Goal: Task Accomplishment & Management: Complete application form

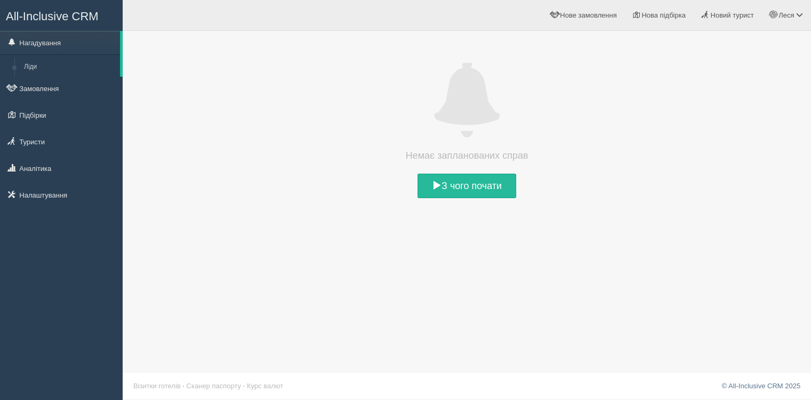
click at [68, 148] on link "Туристи" at bounding box center [61, 141] width 123 height 23
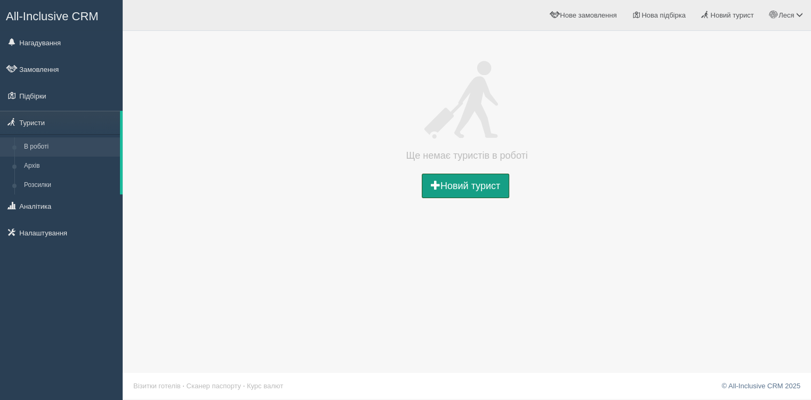
click at [442, 185] on link "Новий турист" at bounding box center [465, 186] width 87 height 25
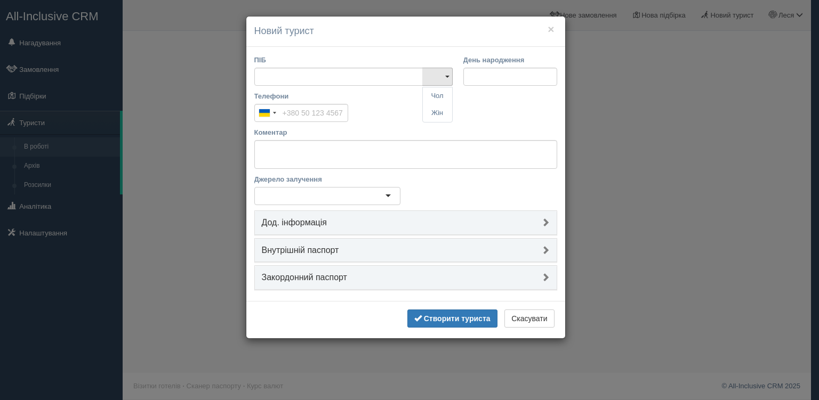
click at [384, 119] on div "Телефони Ukraine +380 244 results found Afghanistan +93 Albania +355 Algeria +2…" at bounding box center [405, 109] width 313 height 36
click at [347, 199] on div at bounding box center [327, 196] width 146 height 18
click at [362, 194] on div at bounding box center [327, 196] width 146 height 18
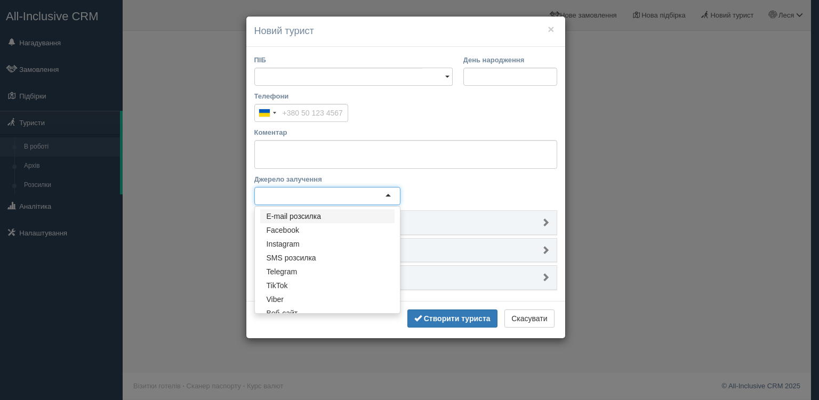
click at [391, 193] on div at bounding box center [327, 196] width 146 height 18
click at [445, 179] on div "Джерело залучення E-mail розсилка Facebook Instagram SMS розсилка Telegram TikT…" at bounding box center [405, 192] width 313 height 36
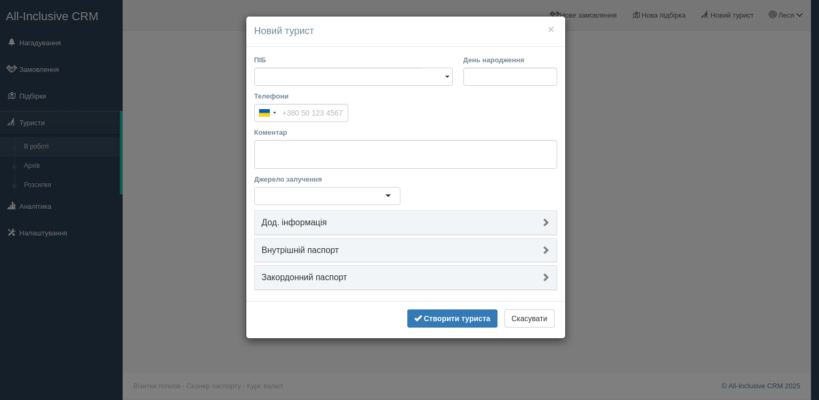
click at [399, 222] on h4 "Дод. інформація" at bounding box center [406, 223] width 288 height 10
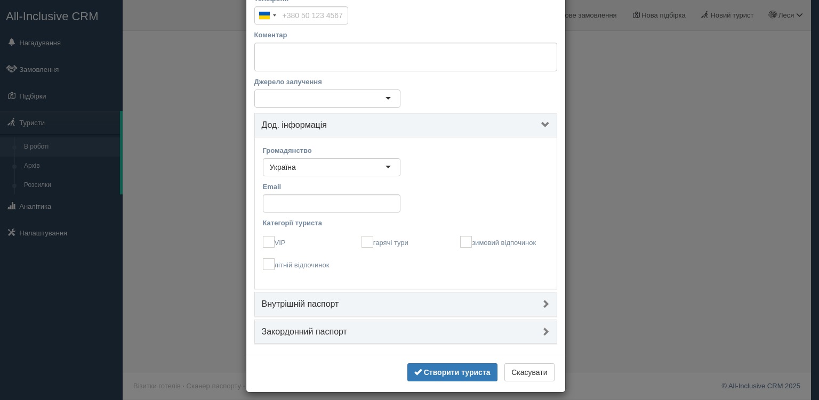
scroll to position [104, 0]
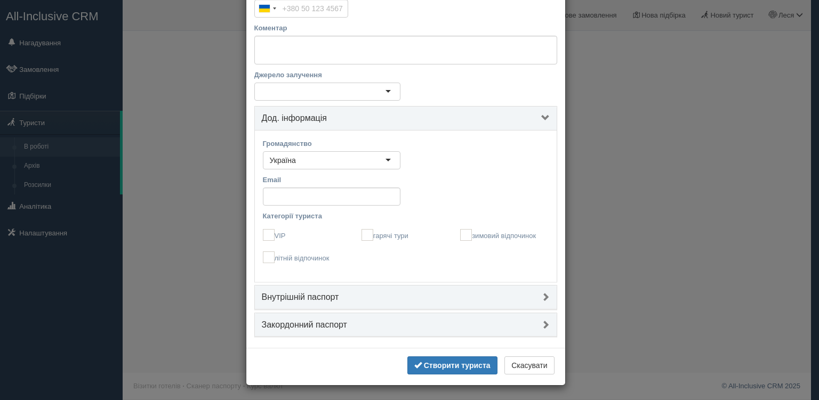
click at [372, 288] on link "Внутрішній паспорт" at bounding box center [406, 298] width 302 height 24
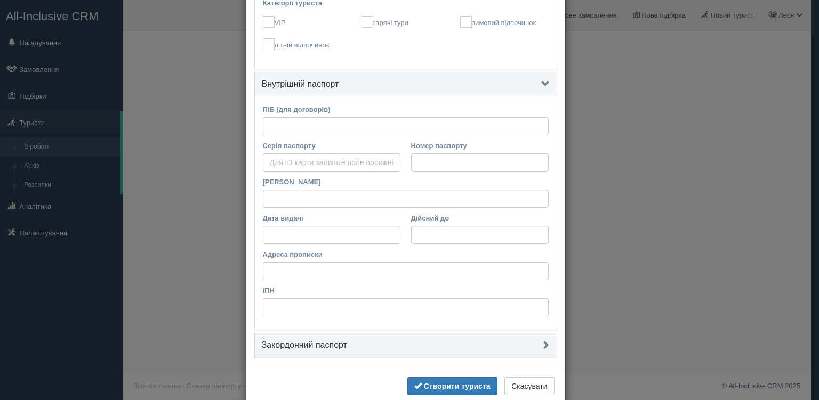
scroll to position [338, 0]
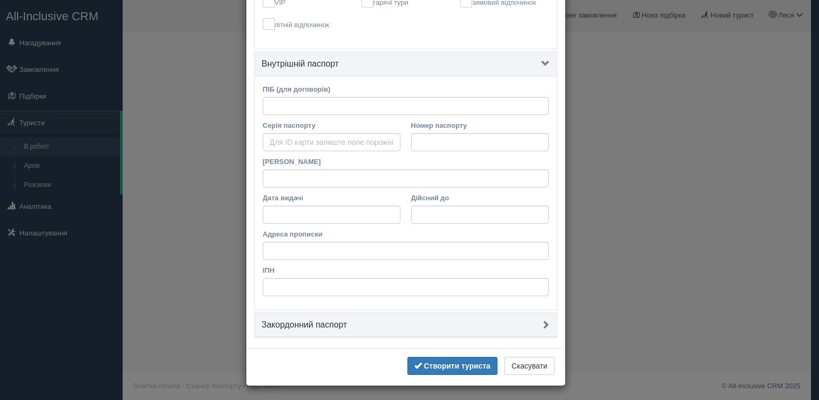
click at [351, 321] on h4 "Закордонний паспорт" at bounding box center [406, 325] width 288 height 10
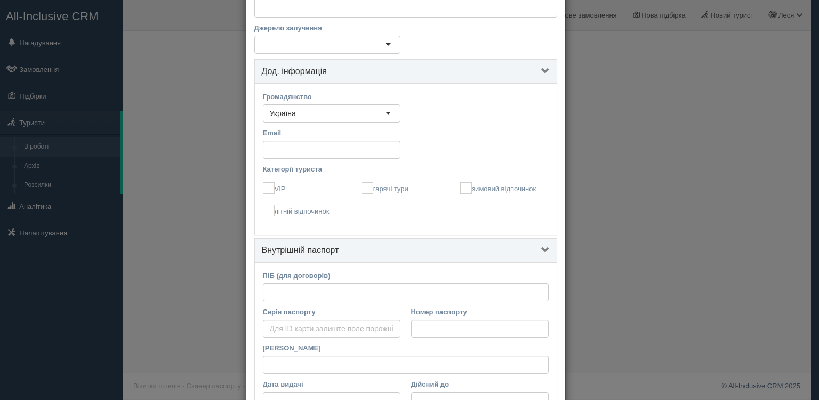
scroll to position [468, 0]
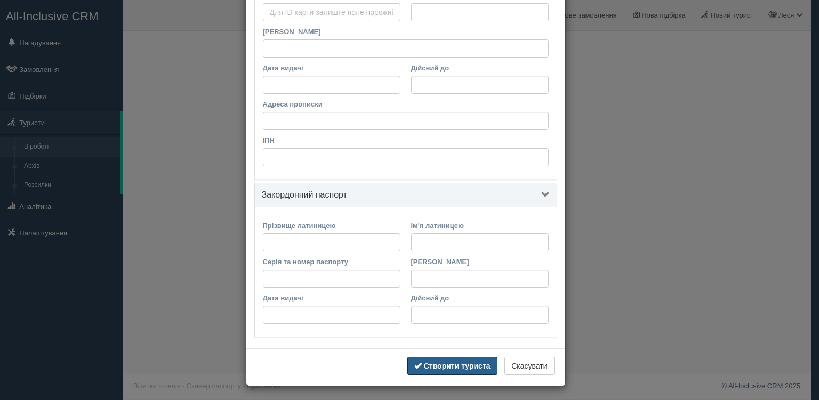
click at [448, 366] on b "Створити туриста" at bounding box center [457, 366] width 67 height 9
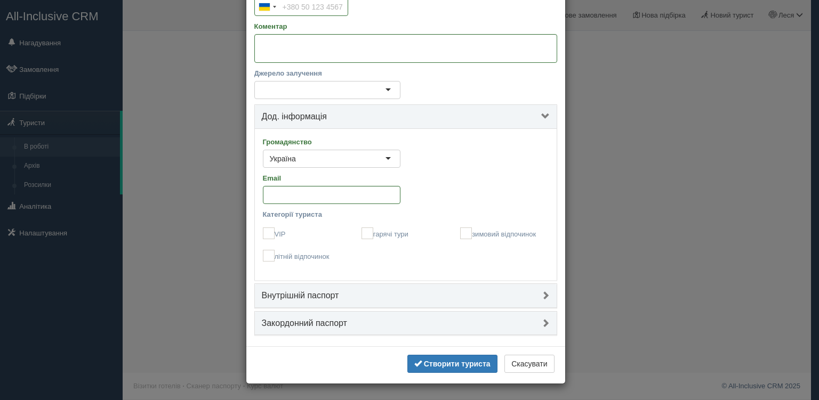
scroll to position [0, 0]
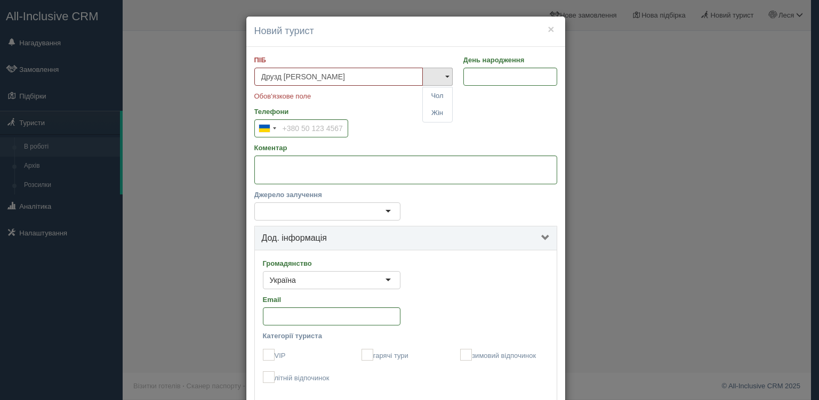
type input "Друзд [PERSON_NAME]"
click at [438, 115] on link "Жін" at bounding box center [437, 113] width 29 height 18
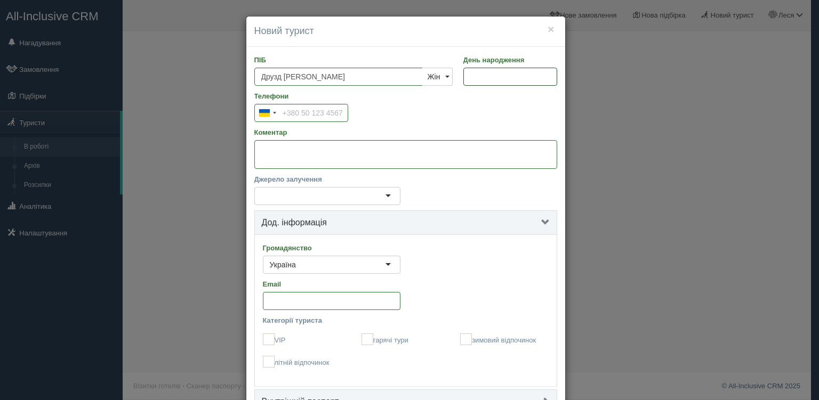
click at [494, 72] on input "День народження" at bounding box center [510, 77] width 94 height 18
type input "03.11.2002"
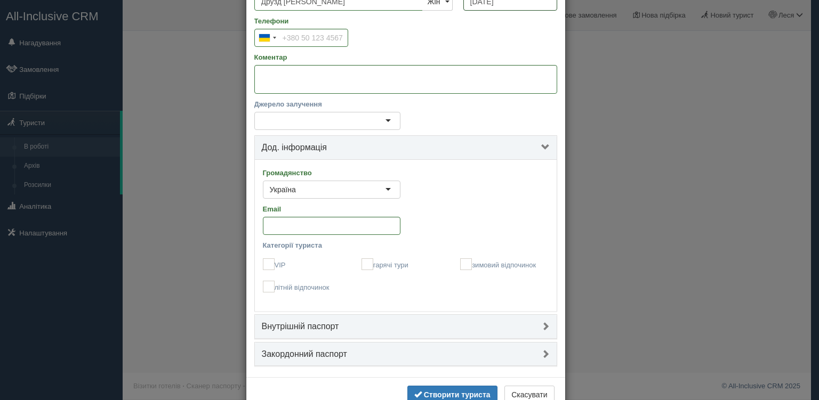
scroll to position [104, 0]
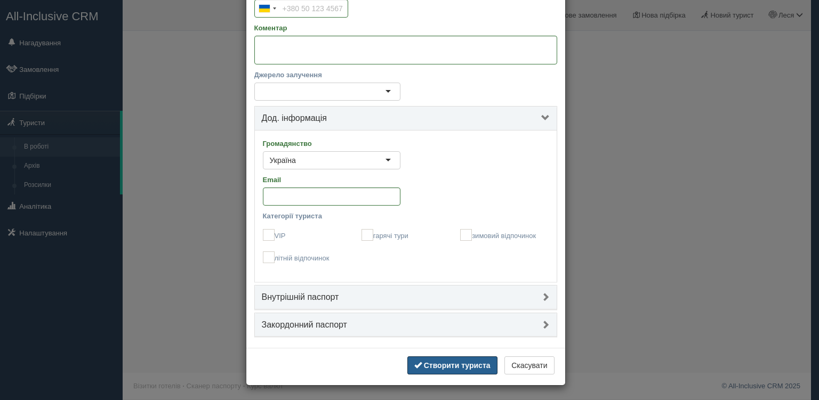
click at [448, 368] on b "Створити туриста" at bounding box center [457, 365] width 67 height 9
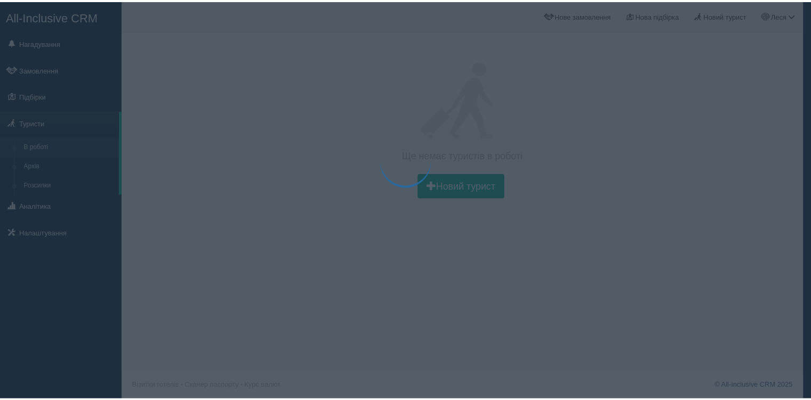
scroll to position [0, 0]
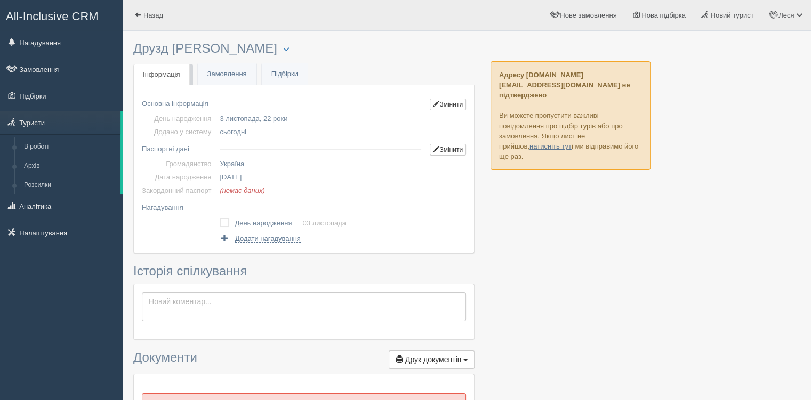
click at [39, 236] on link "Налаштування" at bounding box center [61, 232] width 123 height 23
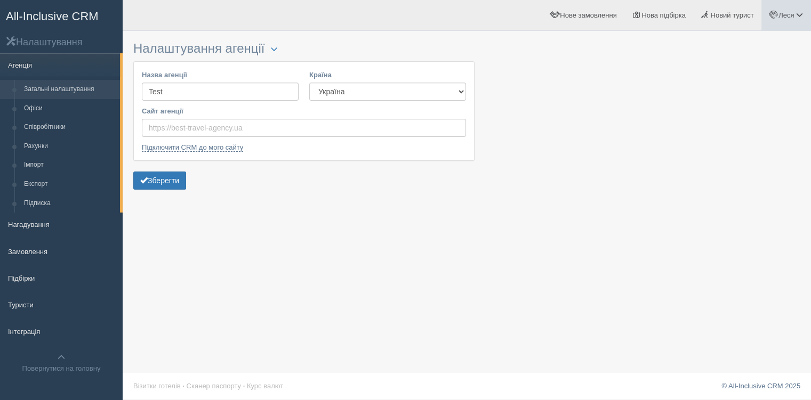
click at [790, 22] on link "Леся" at bounding box center [786, 15] width 50 height 30
click at [741, 115] on span "Допомога" at bounding box center [731, 115] width 31 height 8
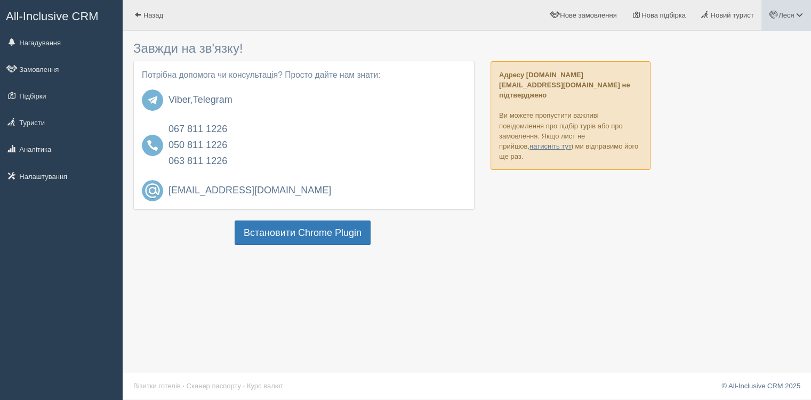
click at [800, 21] on link "Леся" at bounding box center [786, 15] width 50 height 30
click at [726, 55] on link "Мій профіль" at bounding box center [752, 47] width 116 height 23
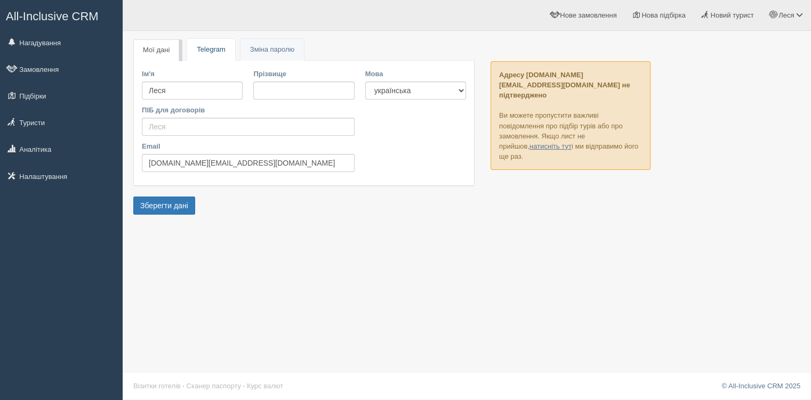
click at [220, 48] on link "Telegram" at bounding box center [210, 50] width 47 height 22
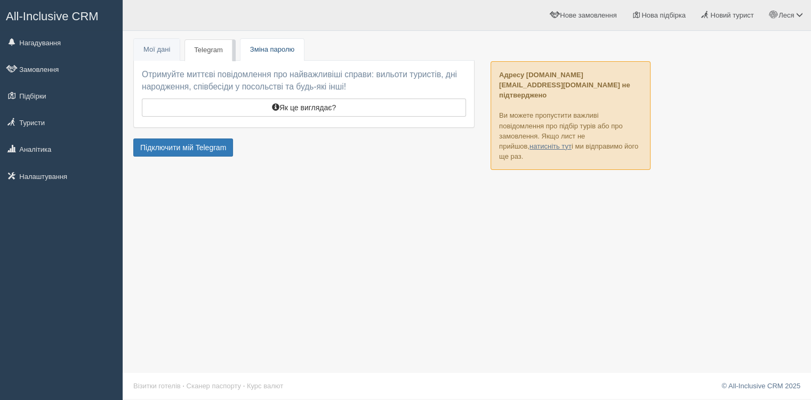
click at [260, 52] on span "Зміна паролю" at bounding box center [272, 49] width 44 height 8
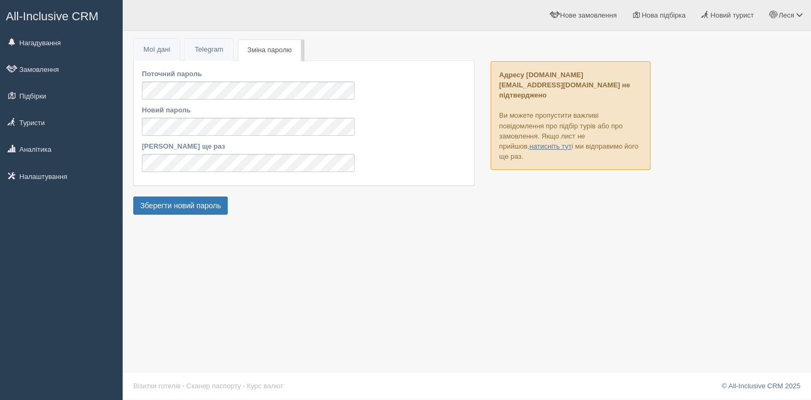
click at [54, 176] on link "Налаштування" at bounding box center [61, 176] width 123 height 23
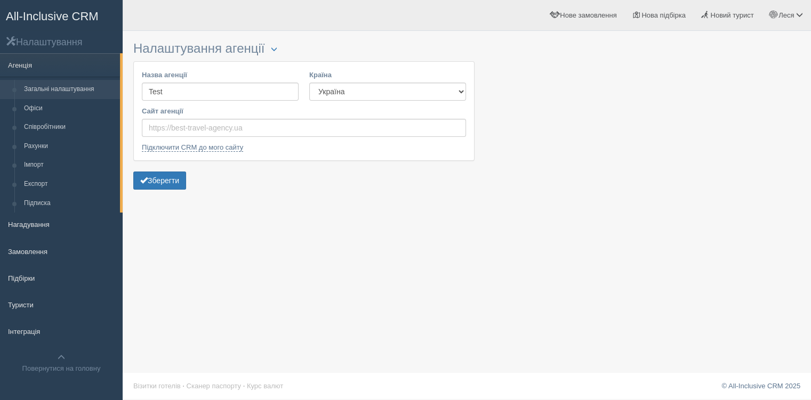
scroll to position [1, 0]
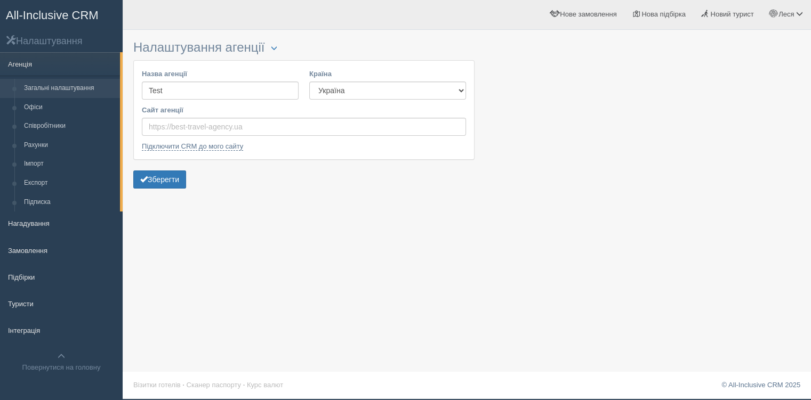
click at [55, 17] on span "All-Inclusive CRM" at bounding box center [52, 15] width 93 height 13
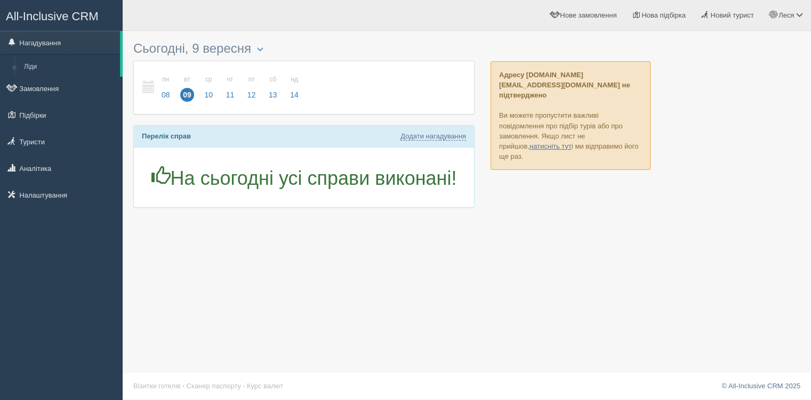
click at [659, 63] on div at bounding box center [466, 127] width 667 height 182
click at [52, 125] on link "Підбірки" at bounding box center [61, 114] width 123 height 23
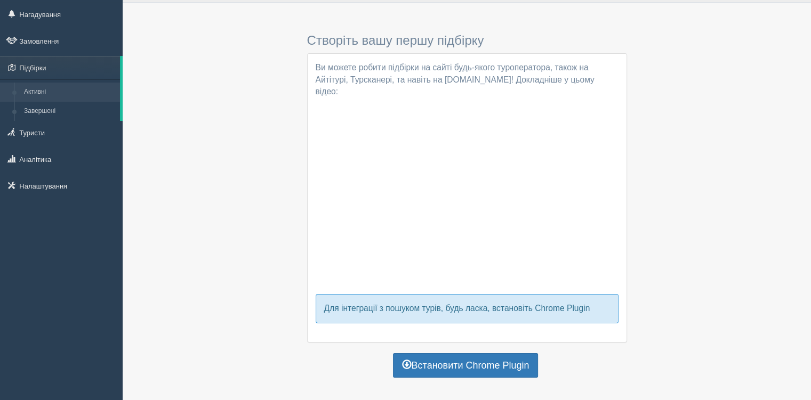
scroll to position [44, 0]
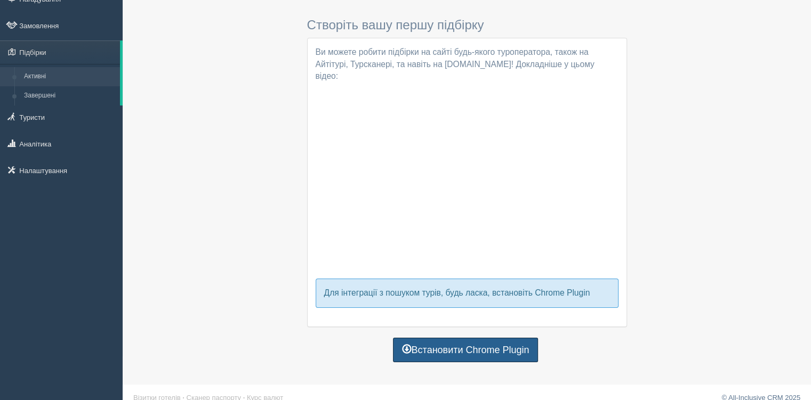
click at [511, 338] on link "Встановити Chrome Plugin" at bounding box center [465, 350] width 145 height 25
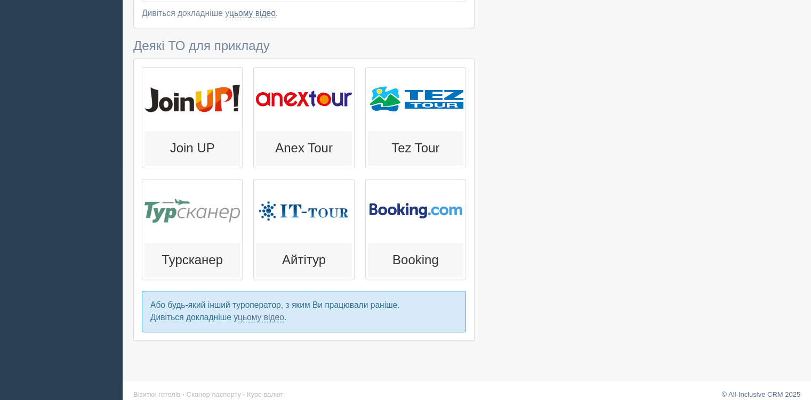
scroll to position [237, 0]
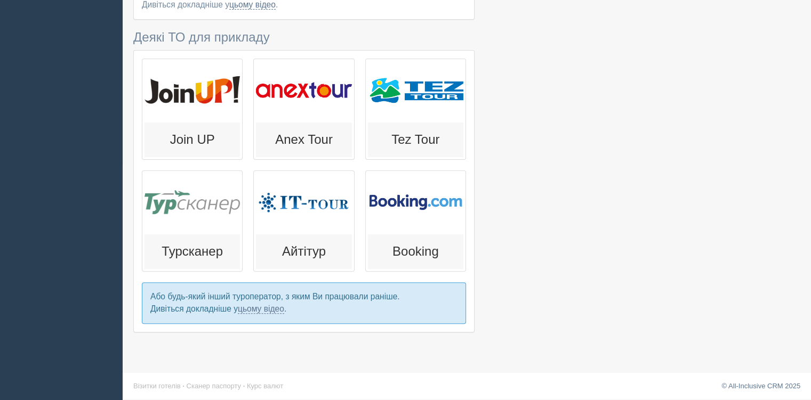
click at [194, 207] on div at bounding box center [191, 202] width 95 height 59
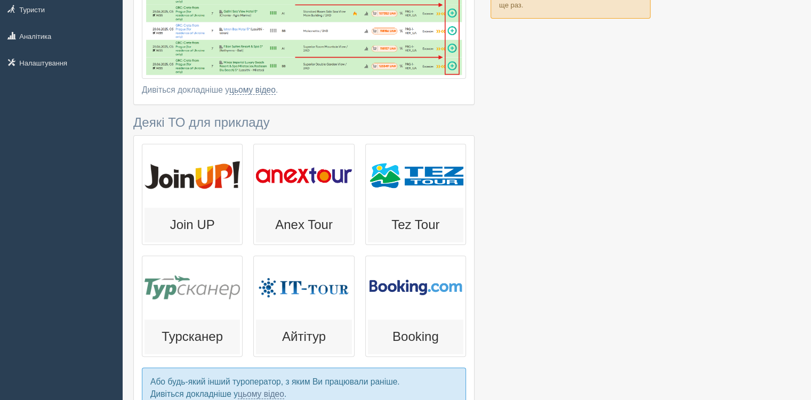
scroll to position [183, 0]
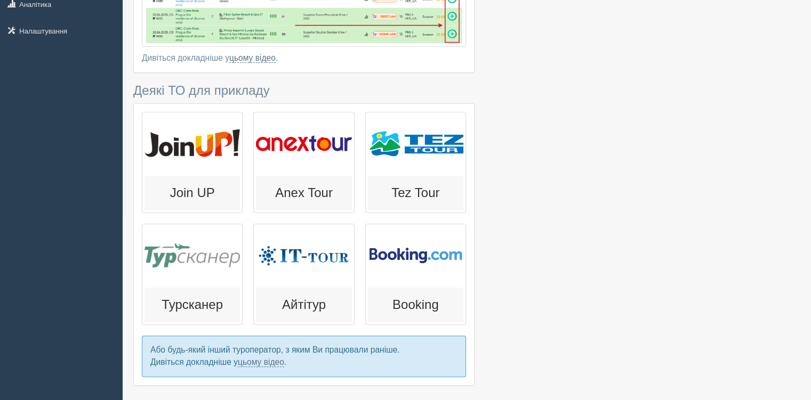
click at [306, 266] on div at bounding box center [303, 256] width 95 height 59
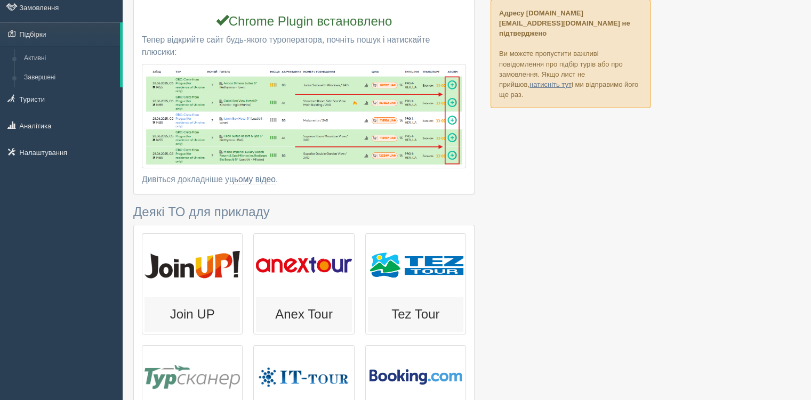
scroll to position [77, 0]
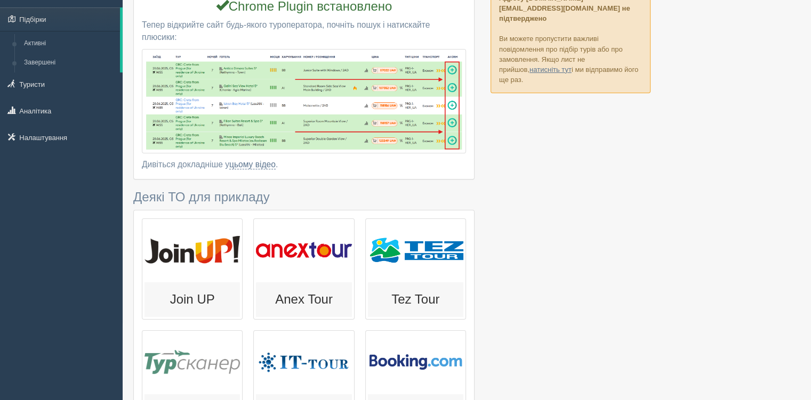
click at [188, 264] on div at bounding box center [191, 250] width 95 height 59
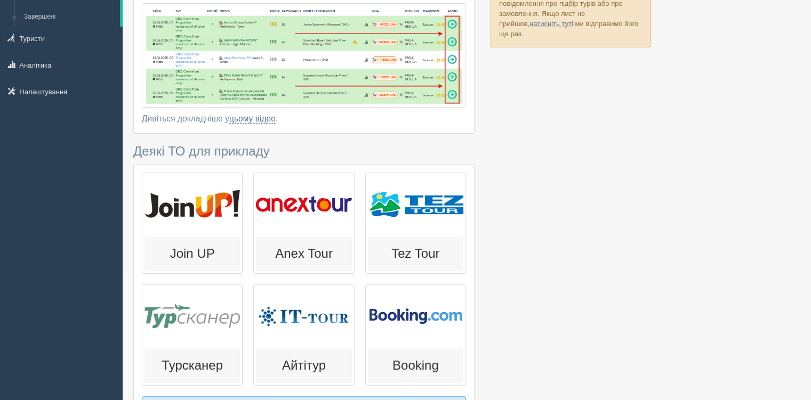
scroll to position [183, 0]
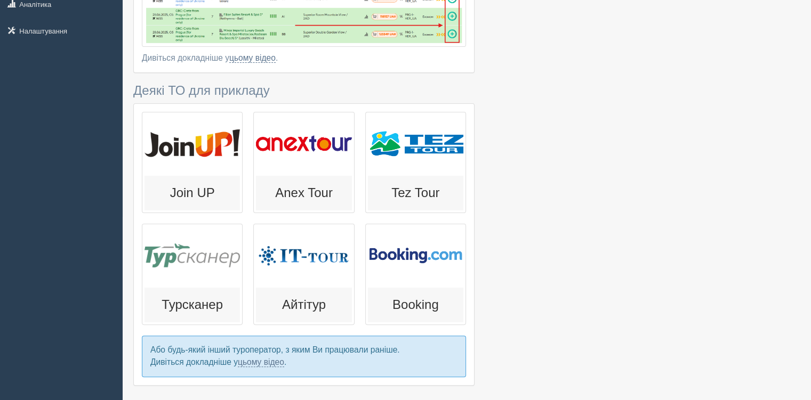
click at [403, 157] on div at bounding box center [415, 144] width 95 height 59
click at [298, 163] on div at bounding box center [303, 144] width 95 height 59
type input "8"
type input "52200"
type input "56000"
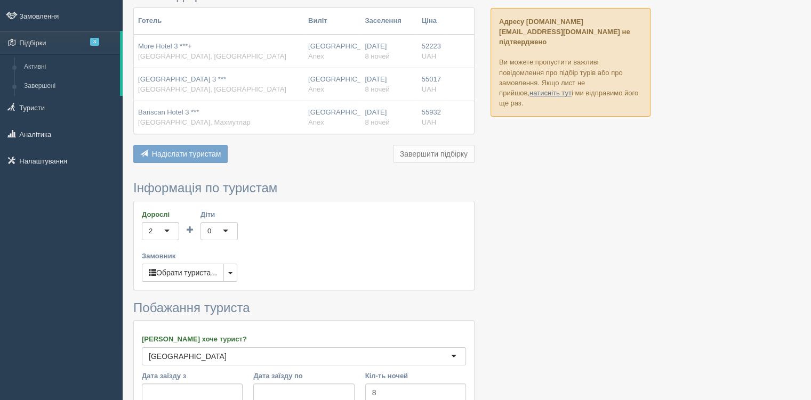
scroll to position [107, 0]
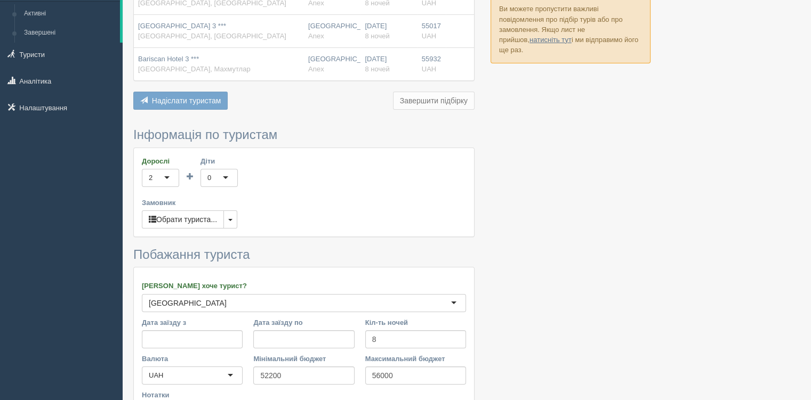
click at [189, 102] on span "Надіслати туристам" at bounding box center [186, 100] width 69 height 9
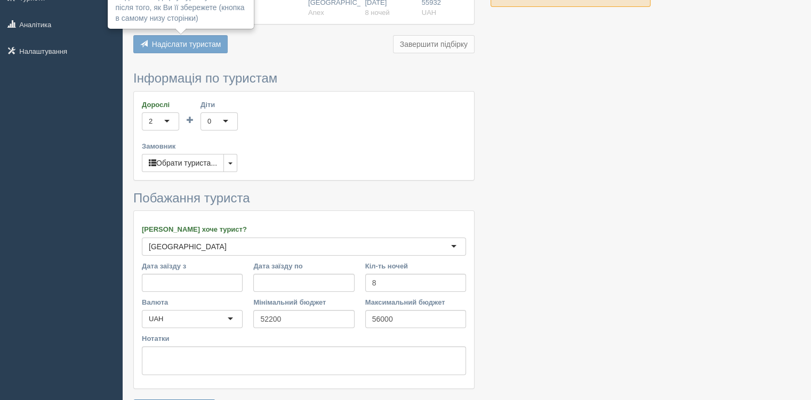
scroll to position [232, 0]
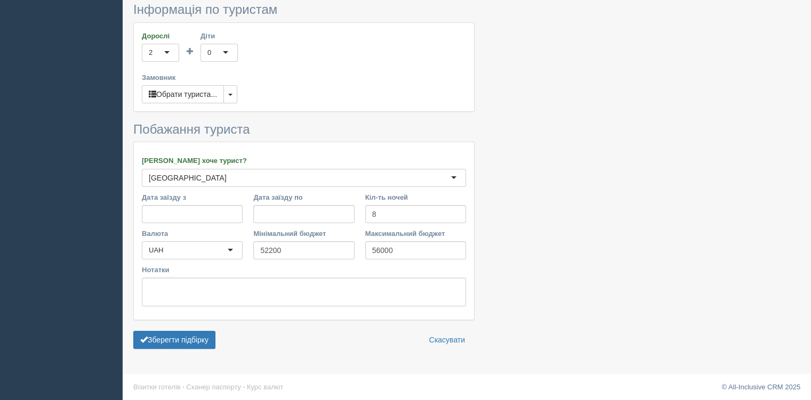
click at [200, 336] on button "Зберегти підбірку" at bounding box center [174, 340] width 82 height 18
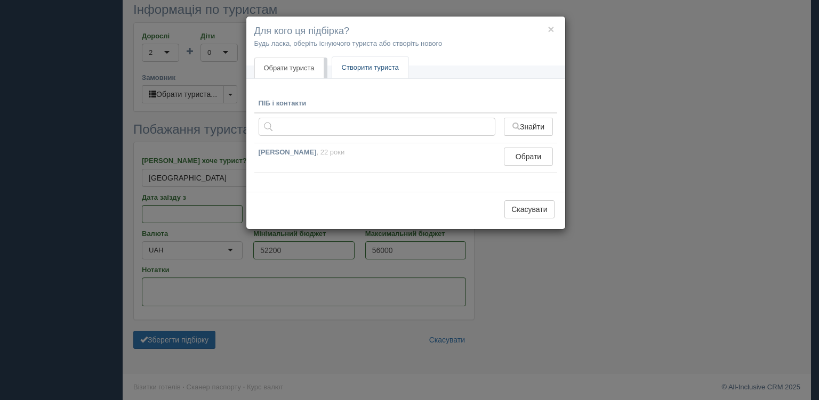
click at [370, 72] on link "Створити туриста" at bounding box center [370, 68] width 76 height 22
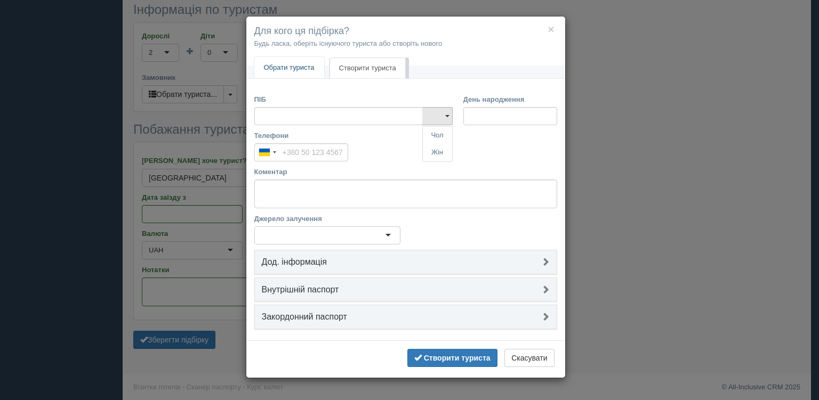
click at [301, 65] on link "Обрати туриста" at bounding box center [289, 68] width 70 height 22
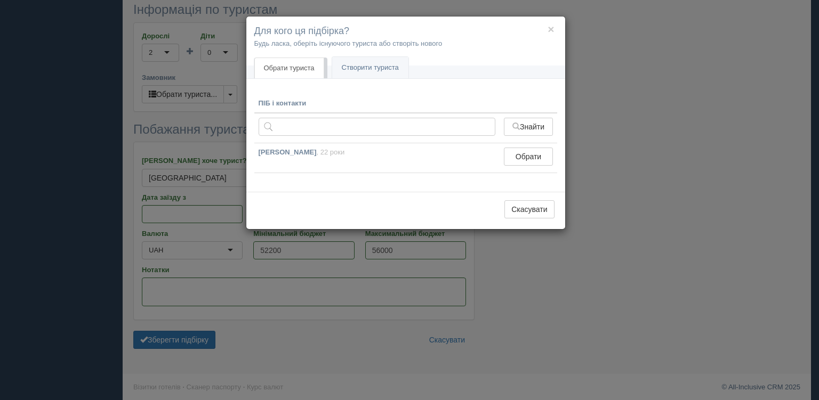
click at [317, 149] on b "Друзд Леся Михайлівна" at bounding box center [287, 152] width 58 height 8
click at [518, 159] on button "Обрати" at bounding box center [528, 157] width 48 height 18
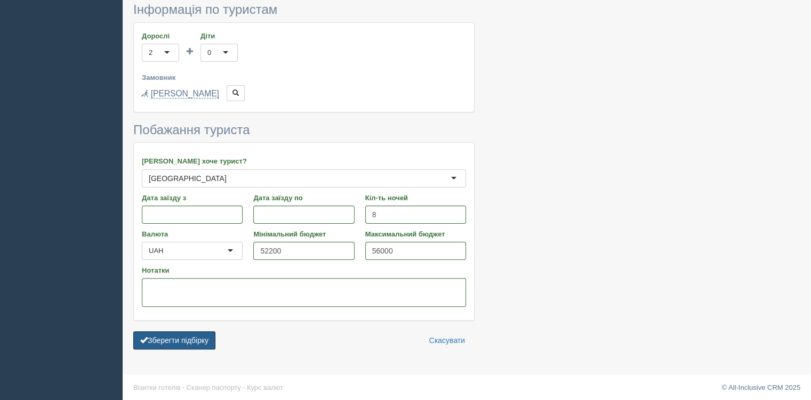
click at [185, 337] on button "Зберегти підбірку" at bounding box center [174, 340] width 82 height 18
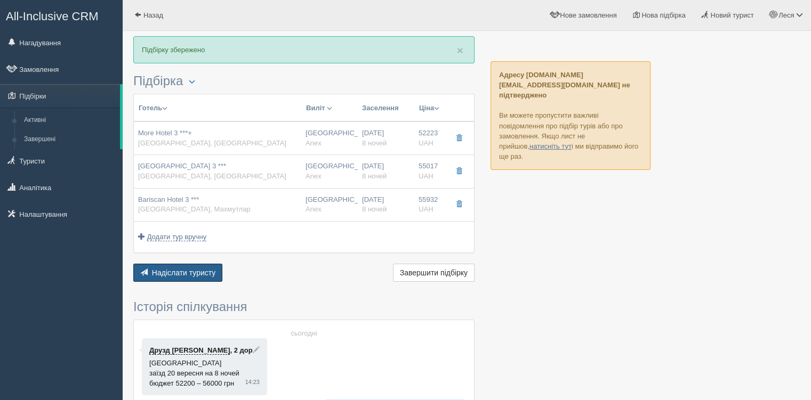
click at [190, 269] on span "Надіслати туристу" at bounding box center [184, 273] width 64 height 9
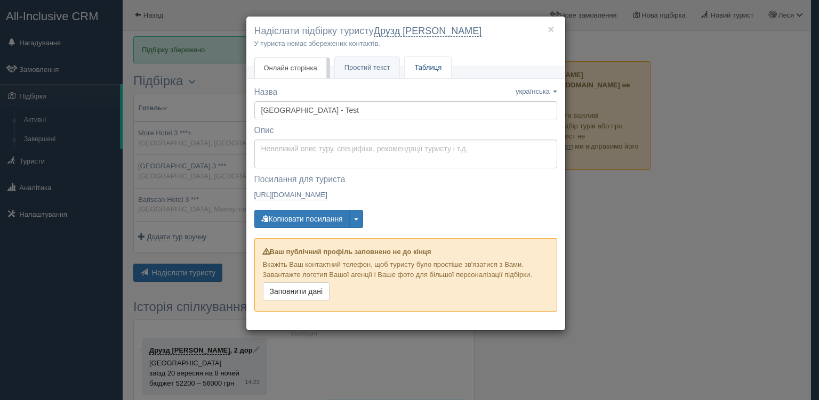
click at [435, 72] on link "Таблиця" at bounding box center [428, 68] width 46 height 22
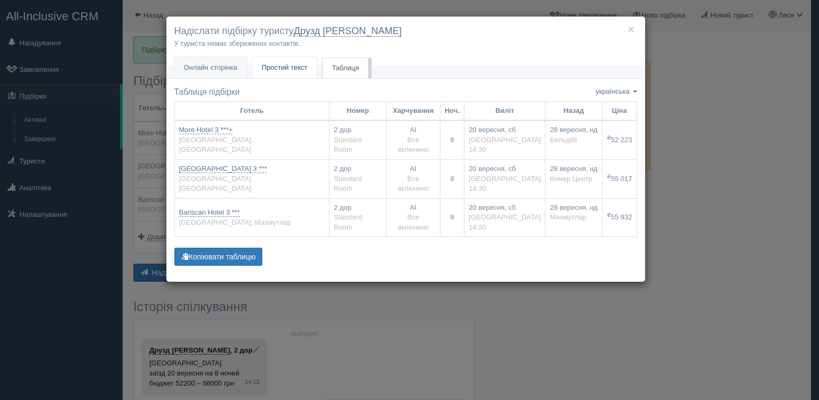
click at [291, 68] on span "Простий текст" at bounding box center [285, 67] width 46 height 8
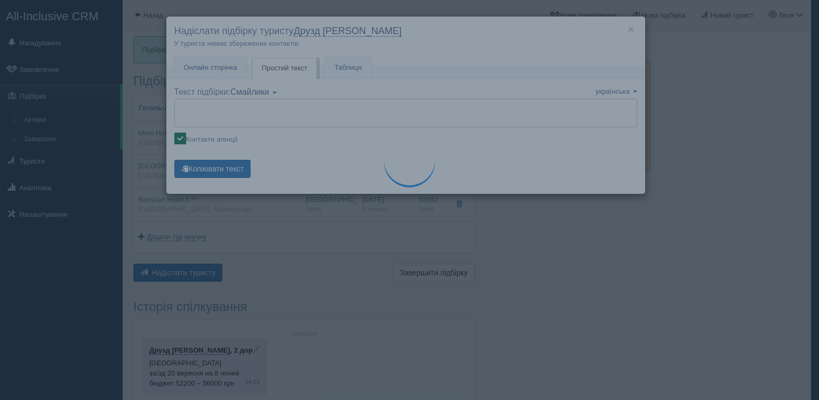
type textarea "🌞 Доброго дня! Пропонуємо Вам розглянути такі варіанти: 🌎 Туреччина, Бельдібі 🏩…"
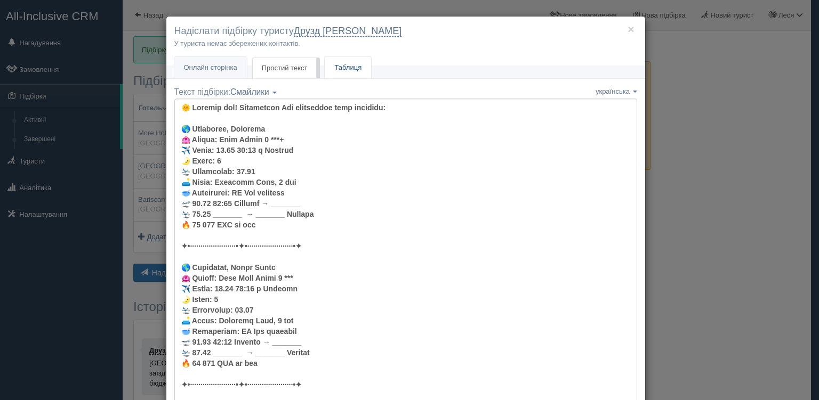
click at [347, 61] on link "Таблиця" at bounding box center [348, 68] width 46 height 22
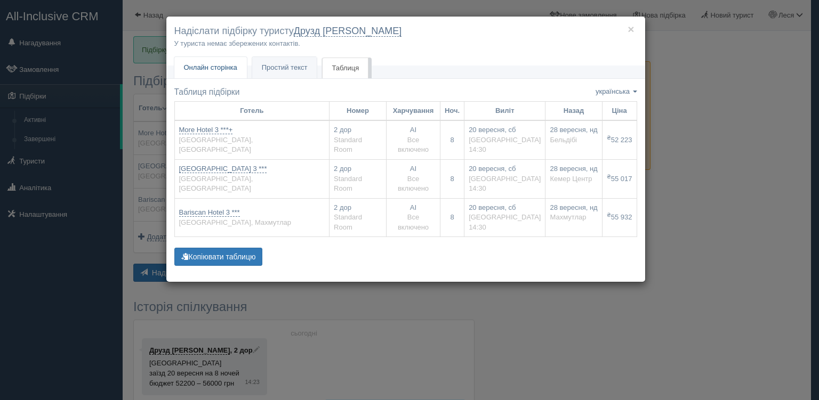
click at [229, 65] on span "Онлайн сторінка" at bounding box center [210, 67] width 53 height 8
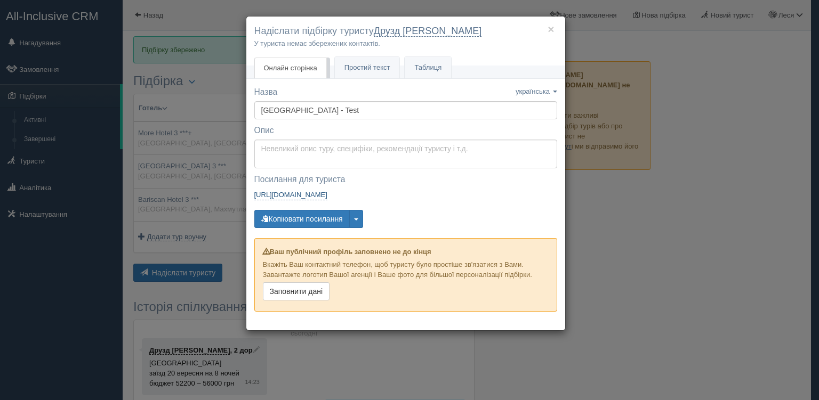
click at [327, 196] on link "https://tourist.allinclusivecrm.com/a/9225580025/2410764282/8izme7iHHb" at bounding box center [290, 195] width 73 height 11
click at [552, 29] on button "×" at bounding box center [550, 28] width 6 height 11
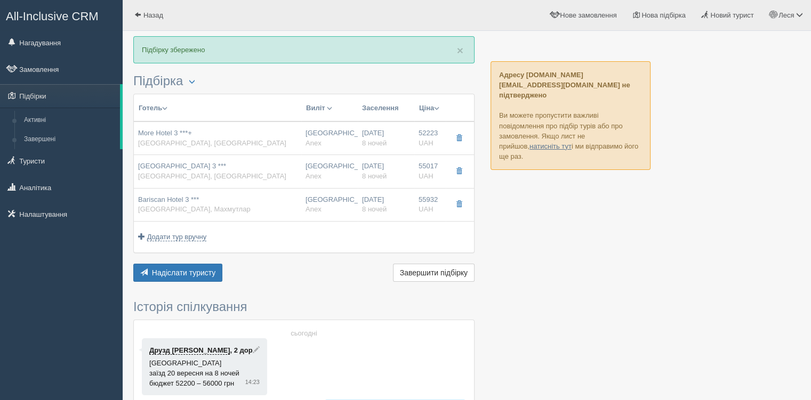
click at [49, 120] on link "Активні" at bounding box center [69, 120] width 101 height 19
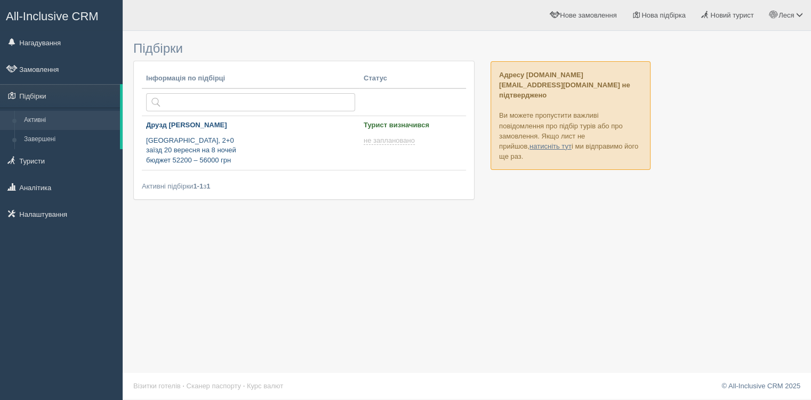
click at [316, 143] on p "Туреччина, 2+0 заїзд 20 вересня на 8 ночей бюджет 52200 – 56000 грн" at bounding box center [250, 151] width 209 height 30
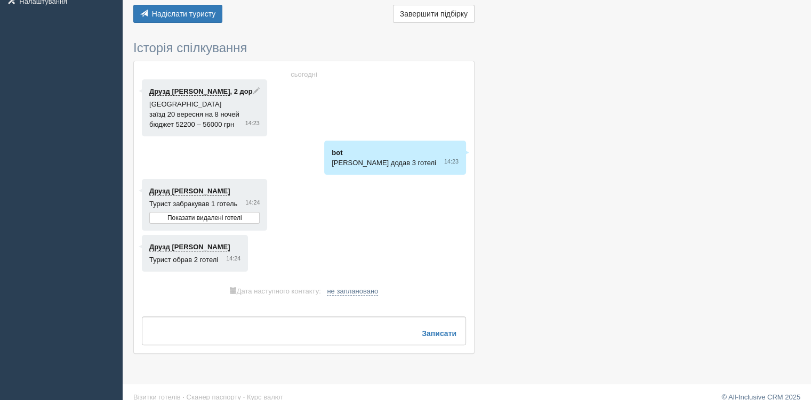
scroll to position [224, 0]
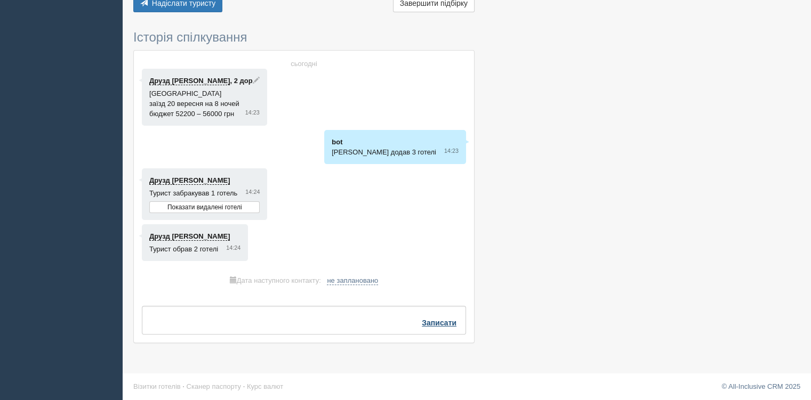
click at [439, 321] on b "Записати" at bounding box center [439, 323] width 35 height 9
click at [570, 240] on div at bounding box center [466, 82] width 667 height 541
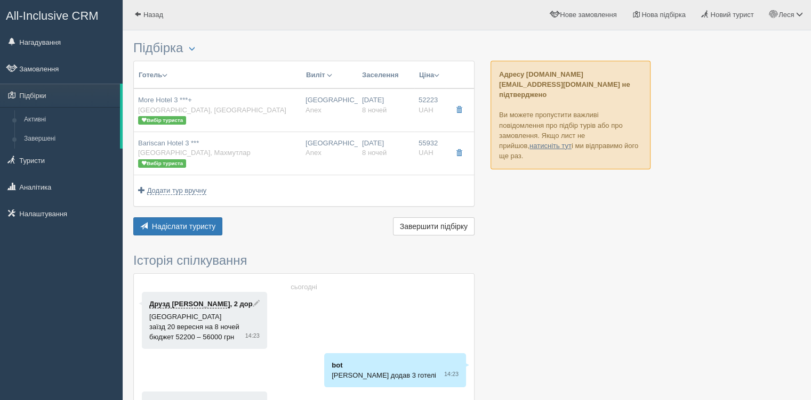
scroll to position [0, 0]
click at [458, 155] on span "button" at bounding box center [459, 153] width 6 height 6
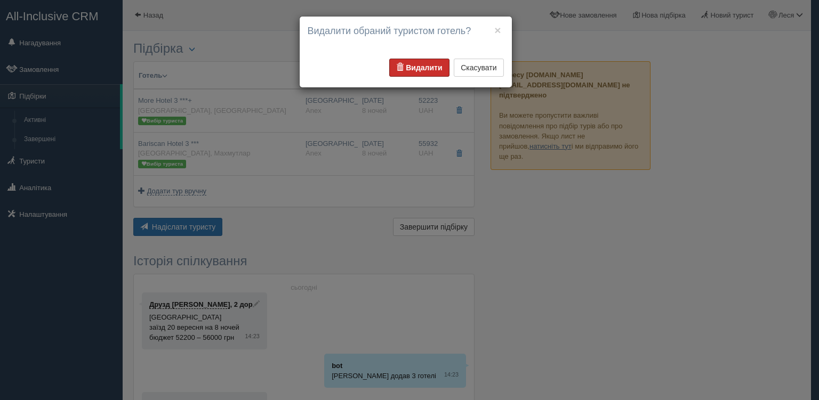
click at [436, 71] on b "Видалити" at bounding box center [424, 67] width 36 height 9
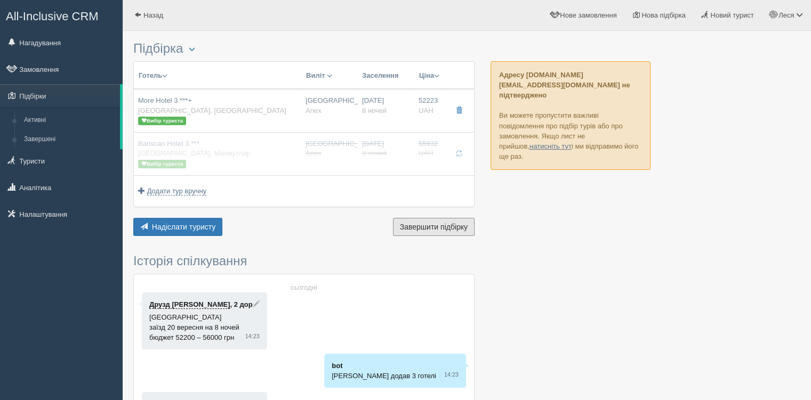
click at [458, 232] on button "Завершити підбірку Активувати підбірку" at bounding box center [434, 227] width 82 height 18
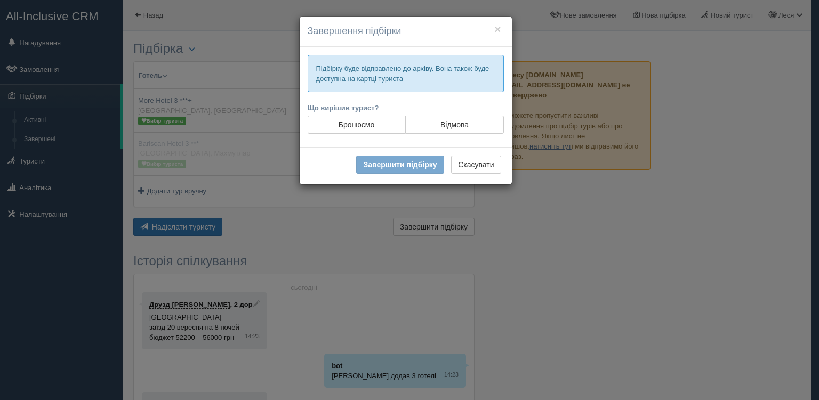
click at [370, 128] on label "Бронюємо" at bounding box center [357, 125] width 98 height 18
radio input "true"
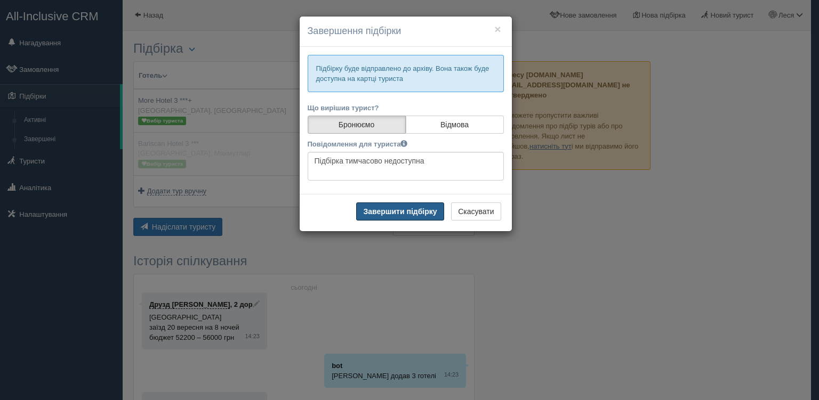
click at [408, 210] on button "Завершити підбірку" at bounding box center [399, 212] width 87 height 18
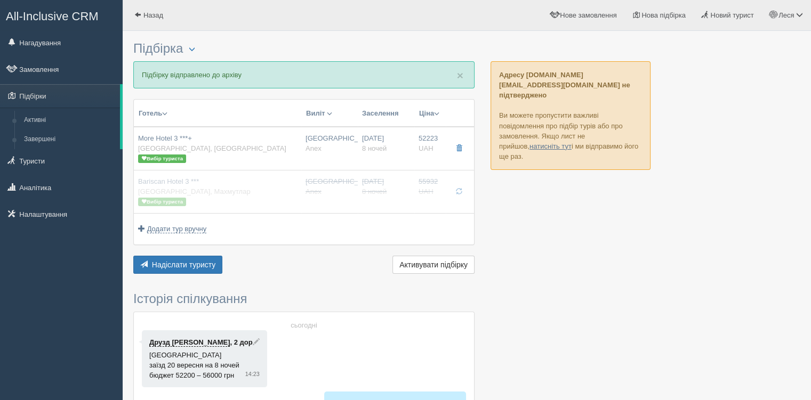
click at [55, 119] on link "Активні" at bounding box center [69, 120] width 101 height 19
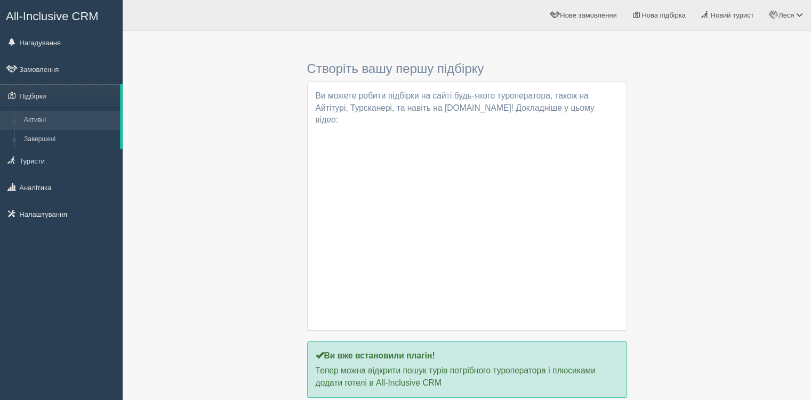
click at [58, 130] on link "Завершені" at bounding box center [69, 139] width 101 height 19
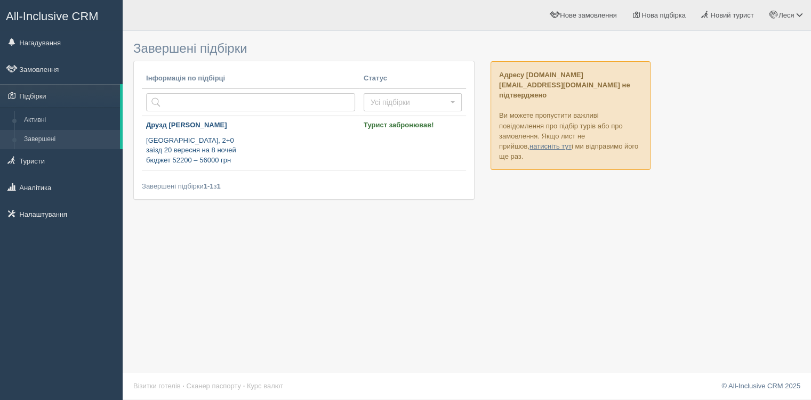
click at [274, 138] on p "Туреччина, 2+0 заїзд 20 вересня на 8 ночей бюджет 52200 – 56000 грн" at bounding box center [250, 151] width 209 height 30
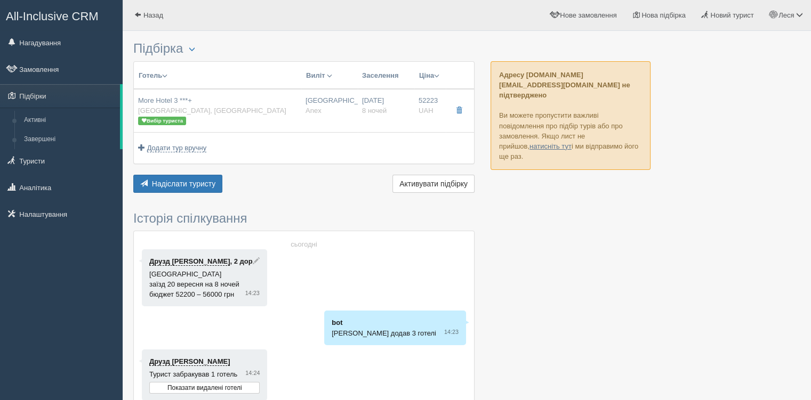
click at [64, 74] on link "Замовлення" at bounding box center [61, 69] width 123 height 23
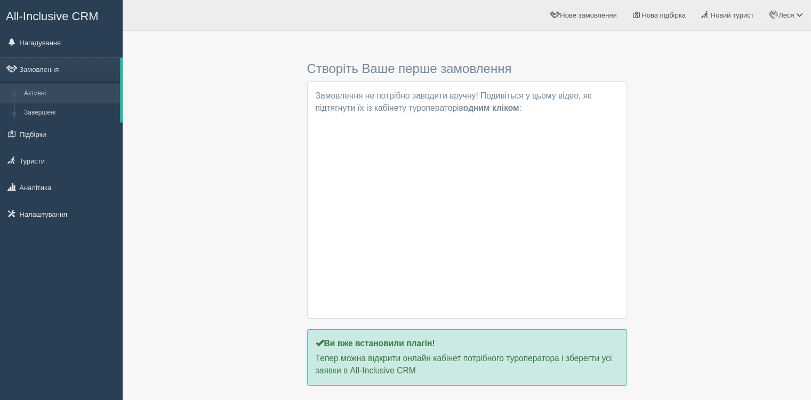
click at [46, 163] on link "Туристи" at bounding box center [61, 160] width 123 height 23
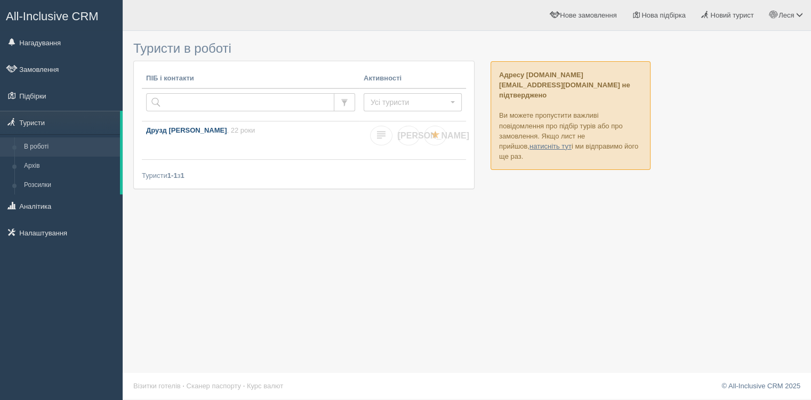
click at [196, 140] on link "Друзд [PERSON_NAME] , 22 роки" at bounding box center [250, 141] width 217 height 38
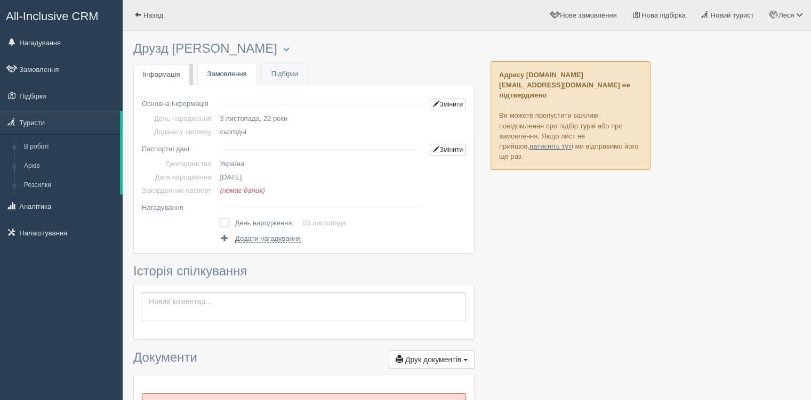
click at [215, 72] on link "Замовлення" at bounding box center [227, 74] width 59 height 22
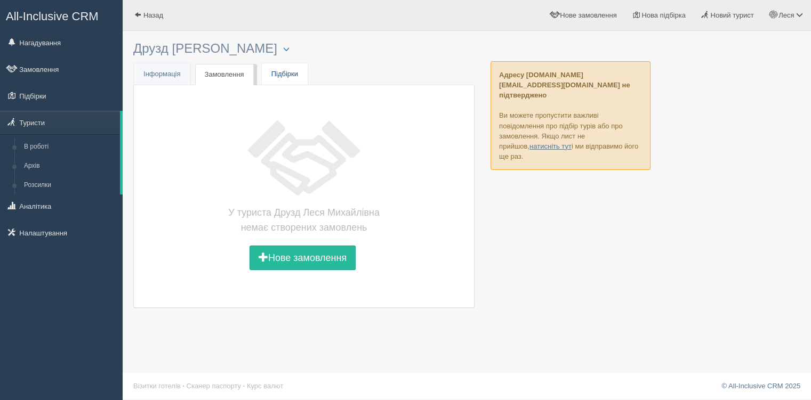
click at [289, 80] on link "Підбірки" at bounding box center [285, 74] width 46 height 22
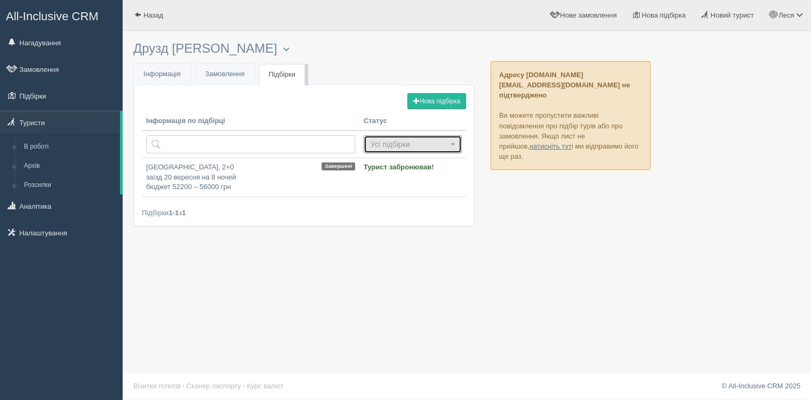
click at [411, 148] on span "Усі підбірки" at bounding box center [408, 144] width 77 height 11
click at [223, 181] on p "Туреччина, 2+0 заїзд 20 вересня на 8 ночей бюджет 52200 – 56000 грн" at bounding box center [250, 178] width 209 height 30
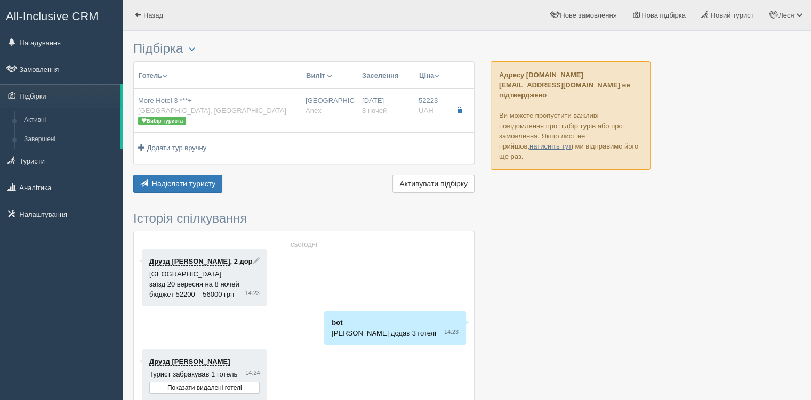
click at [60, 93] on link "Підбірки" at bounding box center [60, 95] width 120 height 23
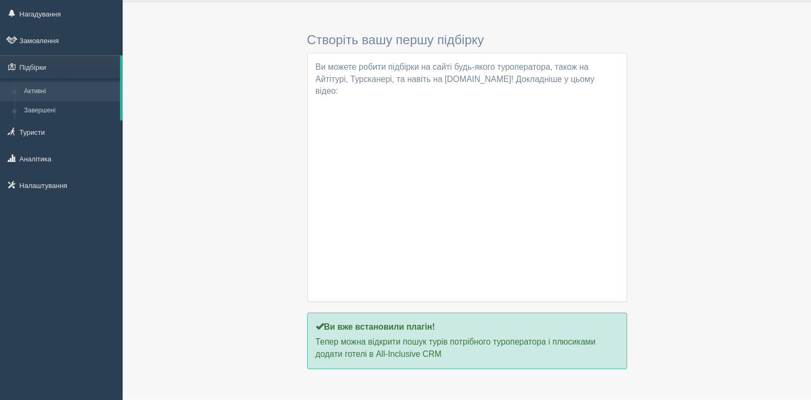
scroll to position [44, 0]
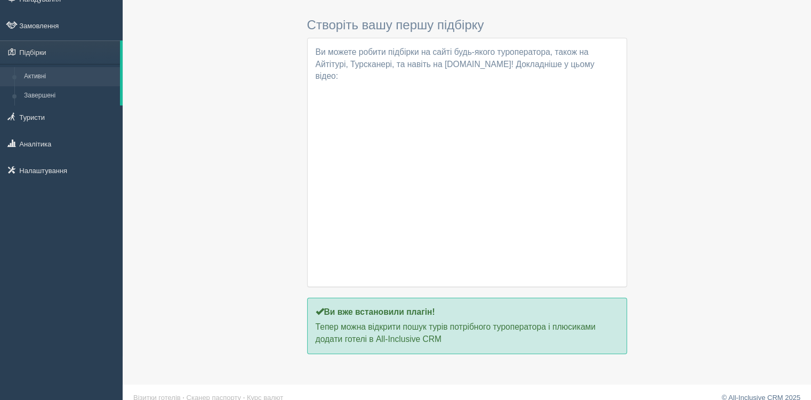
click at [448, 321] on p "Тепер можна відкрити пошук турів потрібного туроператора і плюсиками додати гот…" at bounding box center [467, 333] width 303 height 25
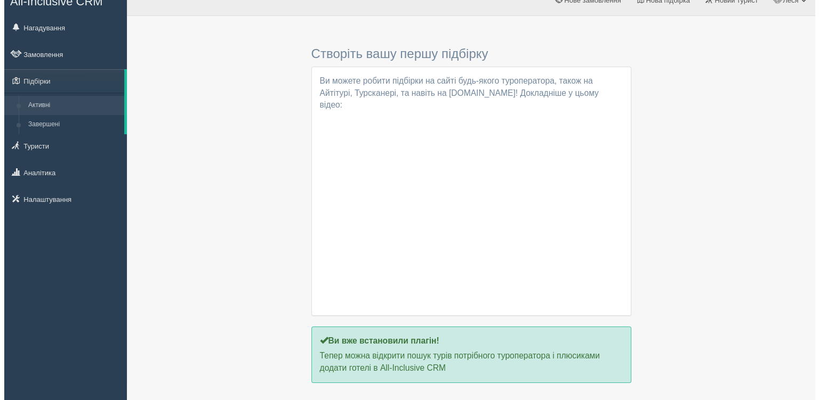
scroll to position [0, 0]
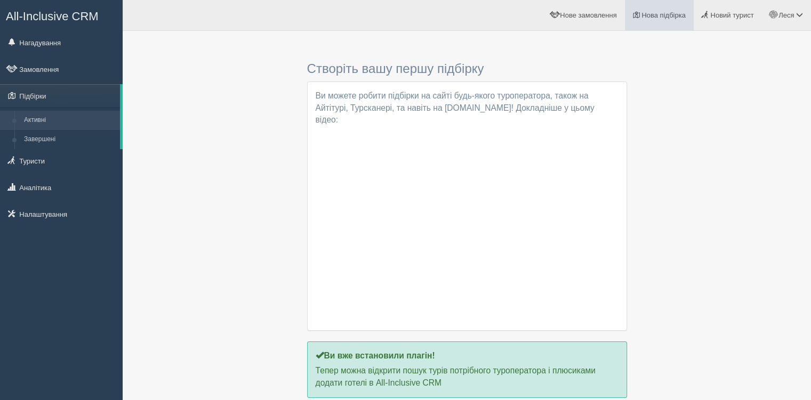
click at [660, 17] on span "Нова підбірка" at bounding box center [663, 15] width 44 height 8
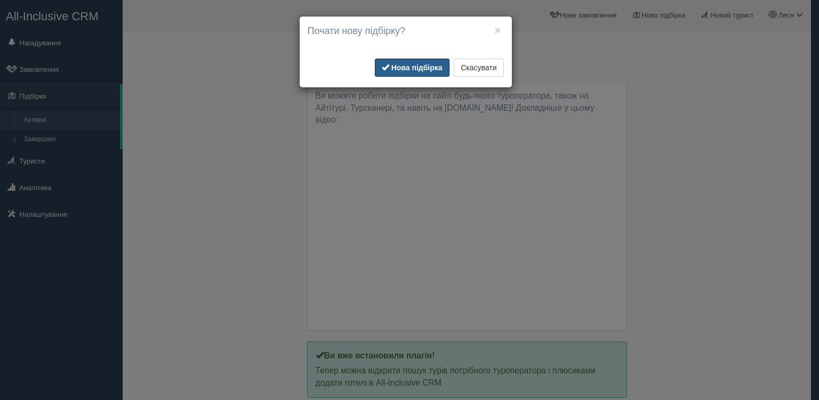
click at [405, 68] on b "Нова підбірка" at bounding box center [416, 67] width 51 height 9
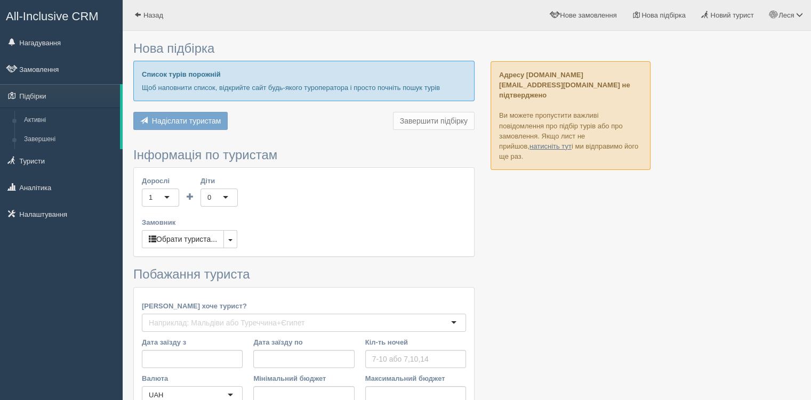
click at [57, 98] on link "Підбірки" at bounding box center [60, 95] width 120 height 23
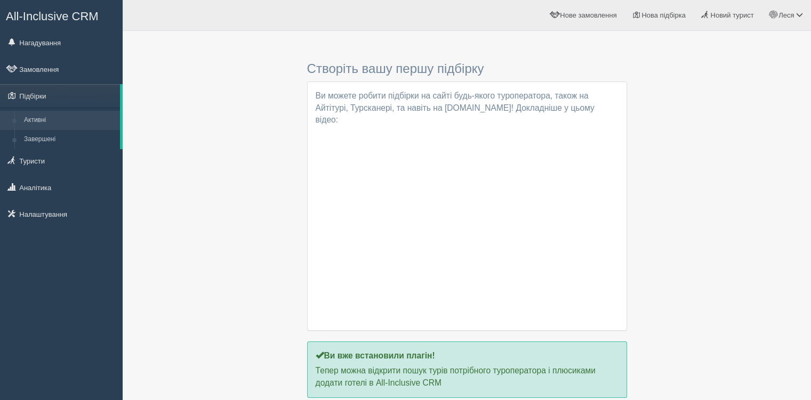
click at [58, 136] on link "Завершені" at bounding box center [69, 139] width 101 height 19
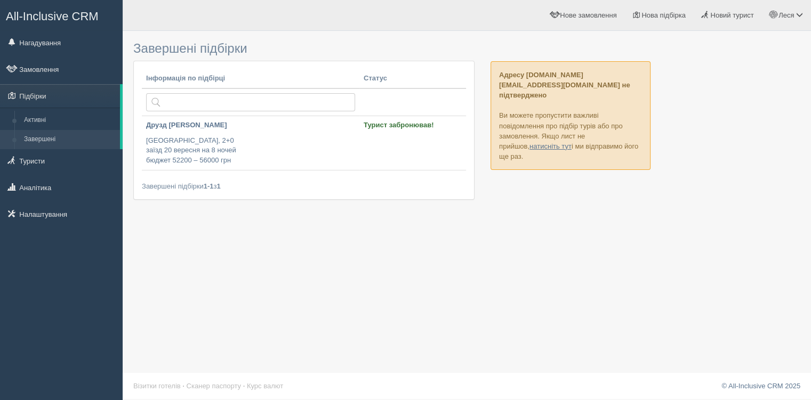
click at [52, 118] on link "Активні" at bounding box center [69, 120] width 101 height 19
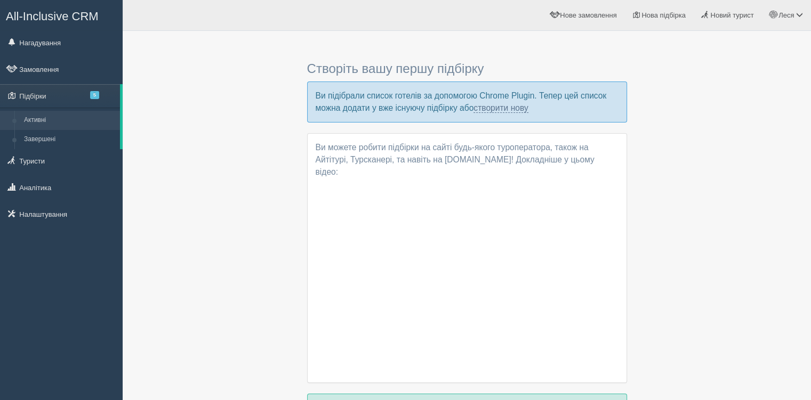
click at [72, 117] on link "Активні" at bounding box center [69, 120] width 101 height 19
click at [61, 90] on link "Підбірки 5" at bounding box center [60, 95] width 120 height 23
click at [109, 98] on span at bounding box center [110, 95] width 7 height 7
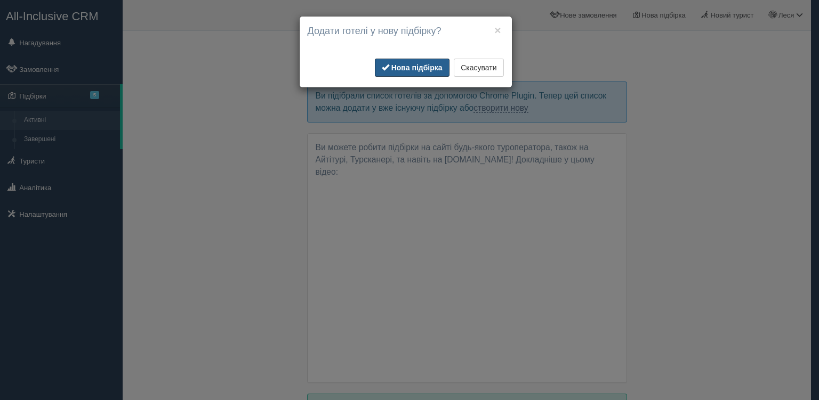
click at [431, 66] on b "Нова підбірка" at bounding box center [416, 67] width 51 height 9
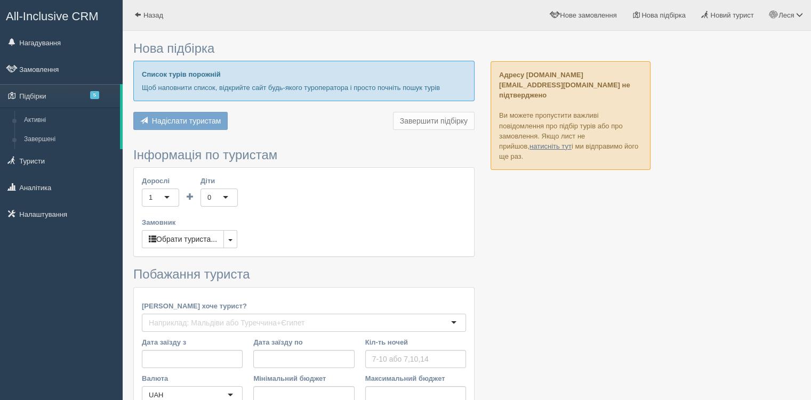
type input "8-9"
type input "52200"
type input "56000"
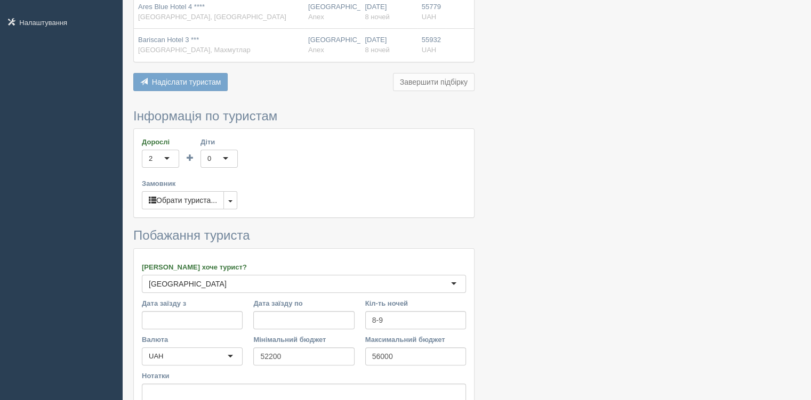
scroll to position [213, 0]
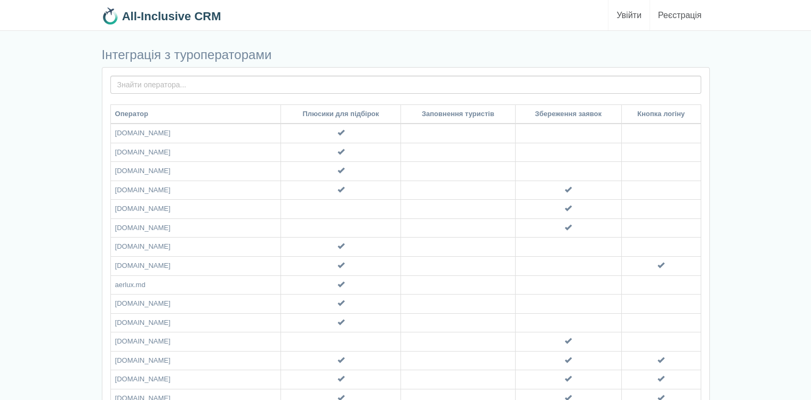
drag, startPoint x: 158, startPoint y: 134, endPoint x: 114, endPoint y: 132, distance: 44.3
click at [114, 132] on td "6tour.com" at bounding box center [195, 133] width 171 height 19
drag, startPoint x: 171, startPoint y: 152, endPoint x: 115, endPoint y: 156, distance: 56.6
click at [125, 156] on td "a-touristik.com.ua" at bounding box center [195, 152] width 171 height 19
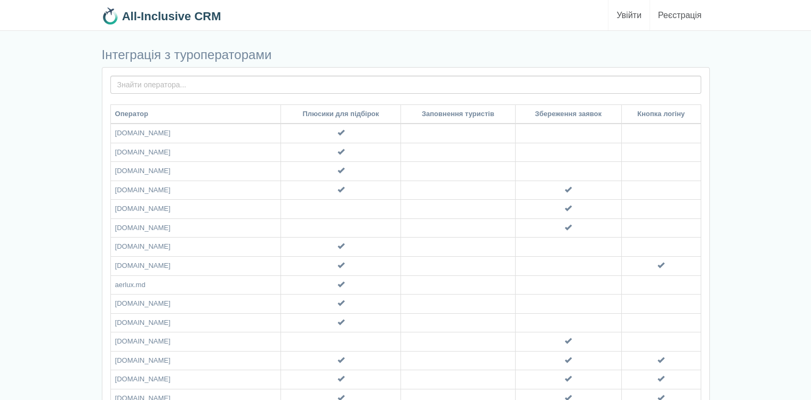
drag, startPoint x: 115, startPoint y: 151, endPoint x: 174, endPoint y: 152, distance: 59.2
click at [174, 152] on td "a-touristik.com.ua" at bounding box center [195, 152] width 171 height 19
click at [115, 171] on td "abstour.by" at bounding box center [195, 171] width 171 height 19
drag, startPoint x: 180, startPoint y: 263, endPoint x: 114, endPoint y: 260, distance: 66.1
click at [114, 260] on td "adriatic-travel.com.ua" at bounding box center [195, 266] width 171 height 19
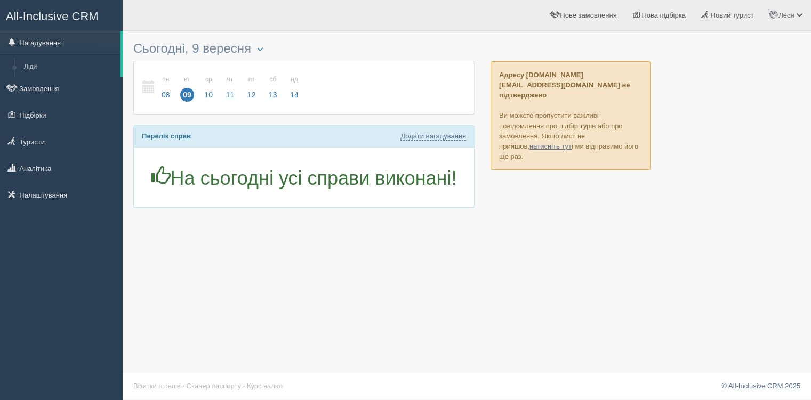
click at [53, 67] on link "Ліди" at bounding box center [69, 67] width 101 height 19
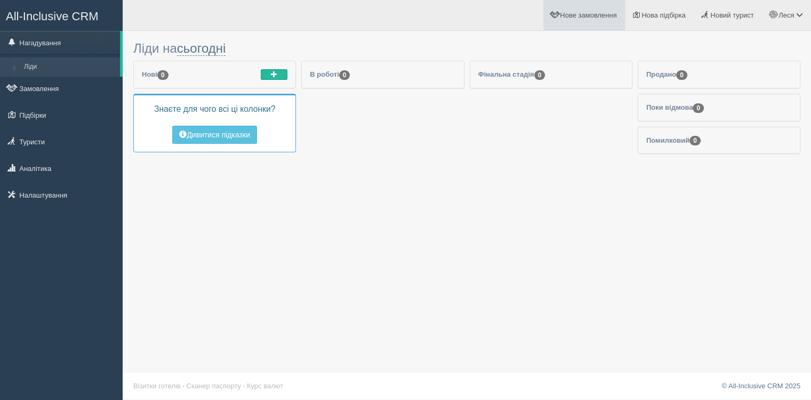
click at [589, 19] on span "Нове замовлення" at bounding box center [588, 15] width 56 height 8
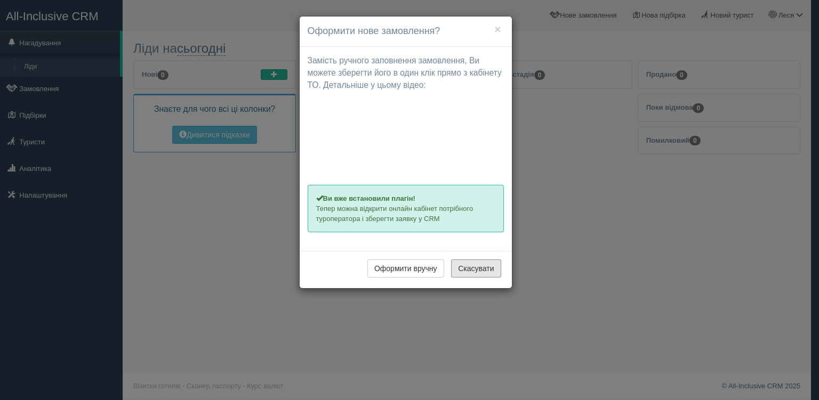
click at [481, 269] on button "Скасувати" at bounding box center [476, 269] width 50 height 18
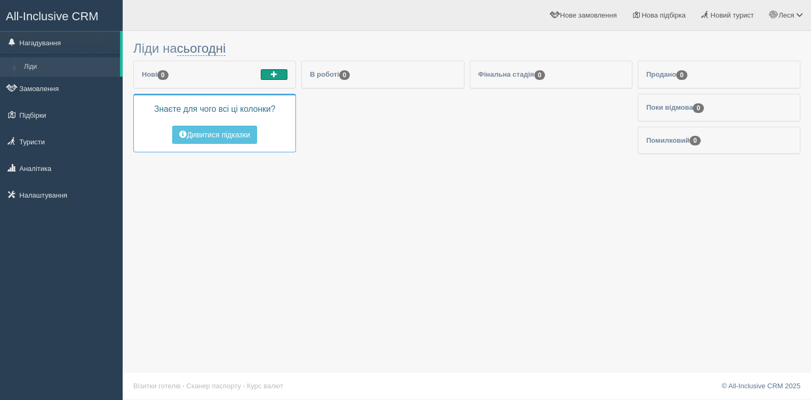
click at [279, 77] on button "button" at bounding box center [274, 74] width 27 height 11
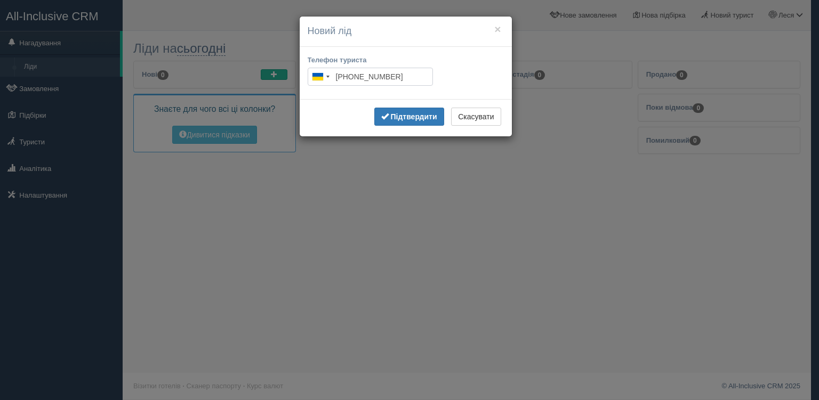
type input "[PHONE_NUMBER]"
click at [402, 118] on b "Підтвердити" at bounding box center [413, 116] width 46 height 9
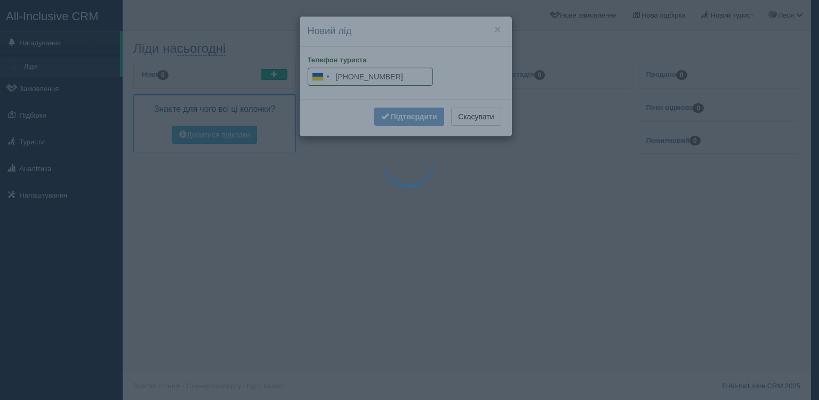
type input "+380 95 479 9124"
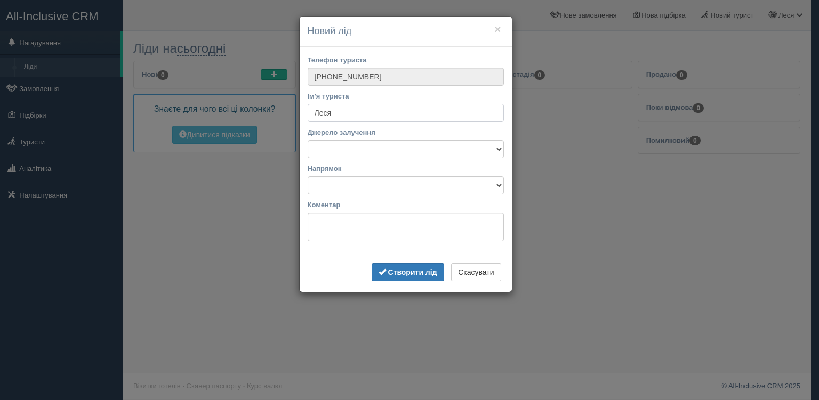
type input "Леся"
click at [430, 268] on b "Створити лід" at bounding box center [411, 272] width 49 height 9
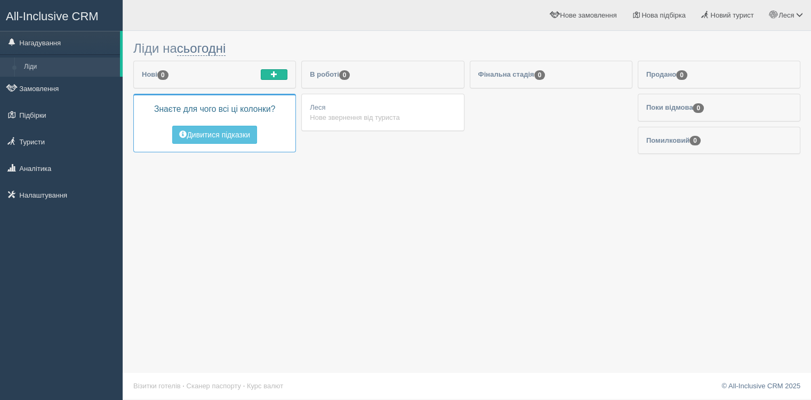
click at [61, 87] on link "Замовлення" at bounding box center [61, 88] width 123 height 23
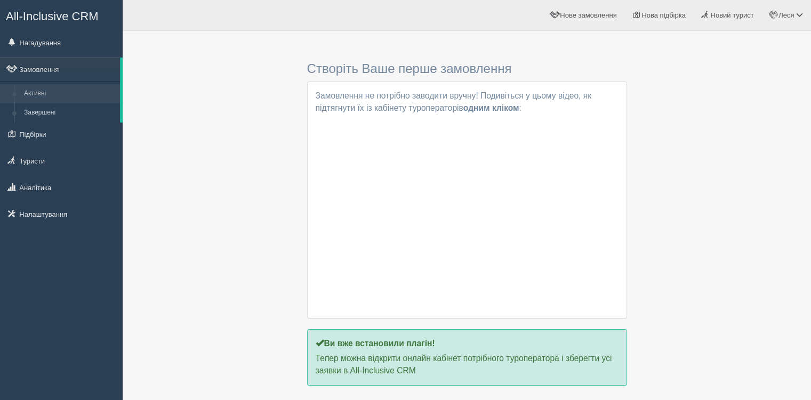
click at [61, 87] on link "Активні" at bounding box center [69, 93] width 101 height 19
click at [66, 174] on ul "Нагадування Замовлення Активні Завершені" at bounding box center [61, 130] width 123 height 198
click at [66, 169] on link "Туристи" at bounding box center [61, 160] width 123 height 23
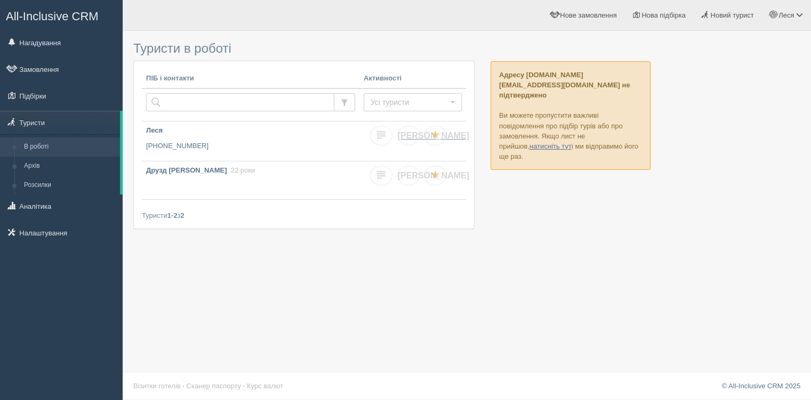
click at [406, 135] on span "Я" at bounding box center [433, 135] width 71 height 9
checkbox input "true"
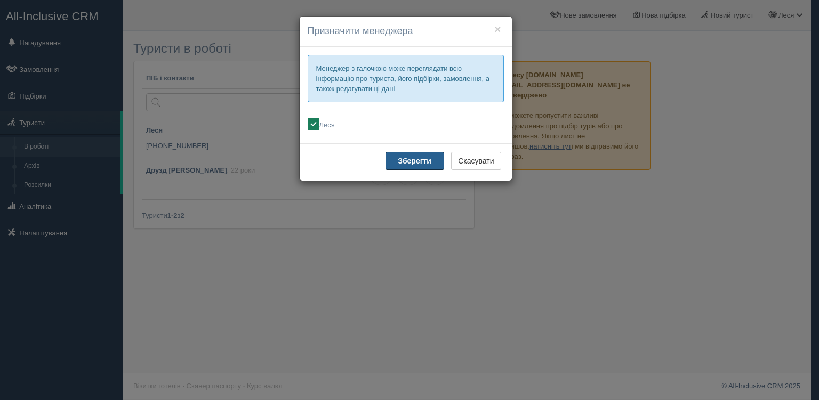
click at [411, 157] on b "Зберегти" at bounding box center [415, 161] width 34 height 9
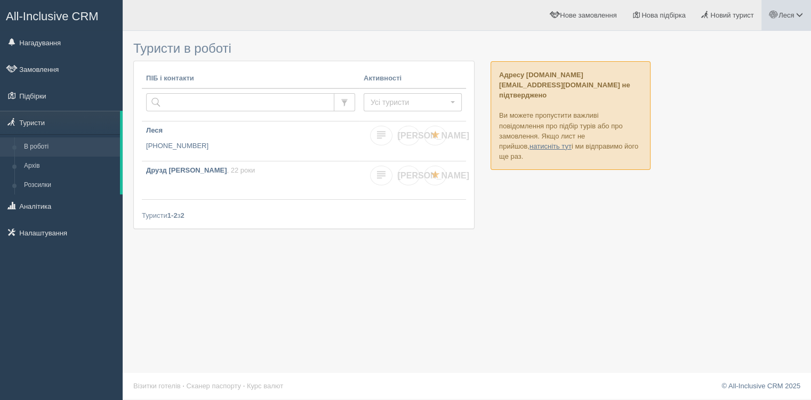
click at [778, 17] on span "Леся" at bounding box center [785, 15] width 15 height 8
click at [659, 34] on div at bounding box center [466, 20] width 667 height 31
click at [579, 22] on link "Нове замовлення" at bounding box center [584, 15] width 82 height 30
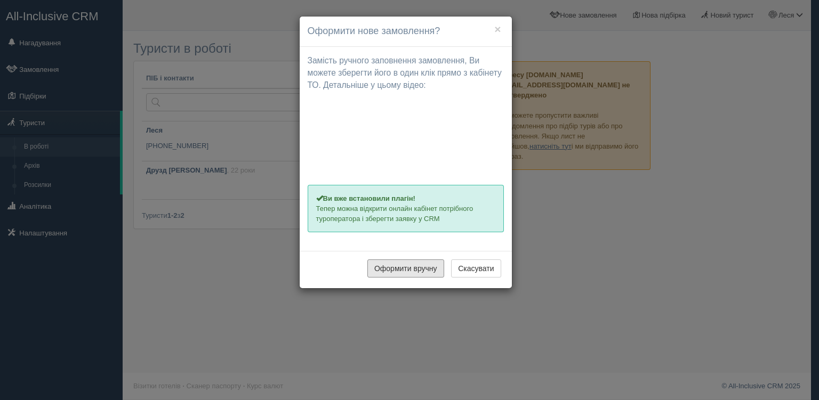
click at [414, 265] on button "Оформити вручну" at bounding box center [405, 269] width 77 height 18
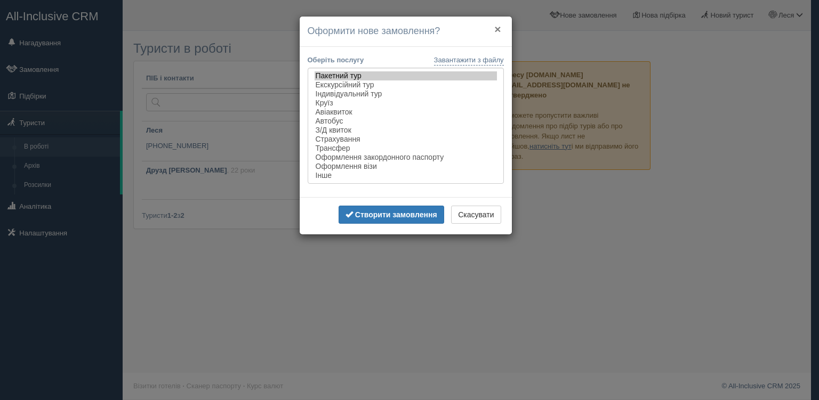
click at [497, 26] on button "×" at bounding box center [497, 28] width 6 height 11
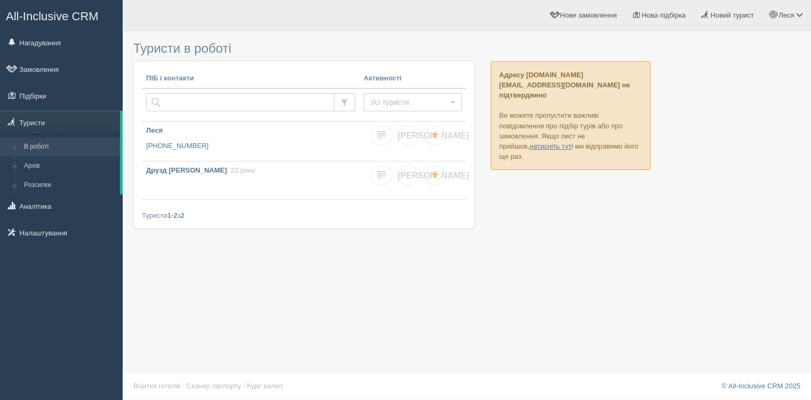
click at [38, 64] on link "Замовлення" at bounding box center [61, 69] width 123 height 23
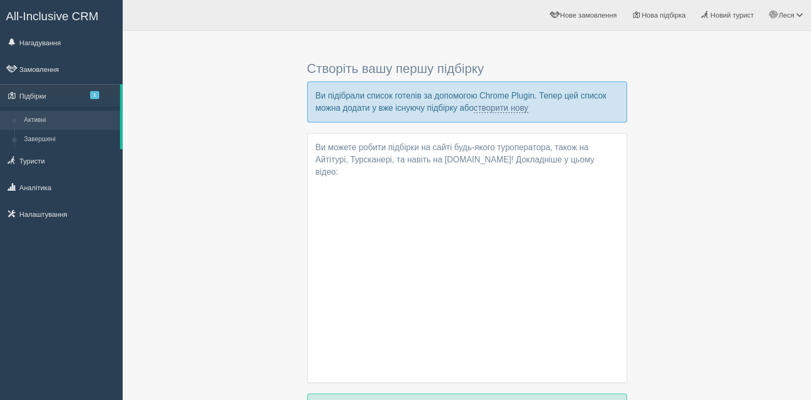
click at [42, 69] on link "Замовлення" at bounding box center [61, 69] width 123 height 23
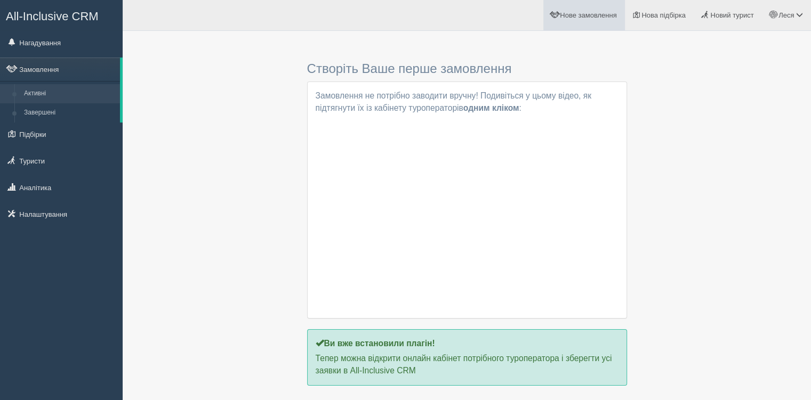
click at [579, 18] on span "Нове замовлення" at bounding box center [588, 15] width 56 height 8
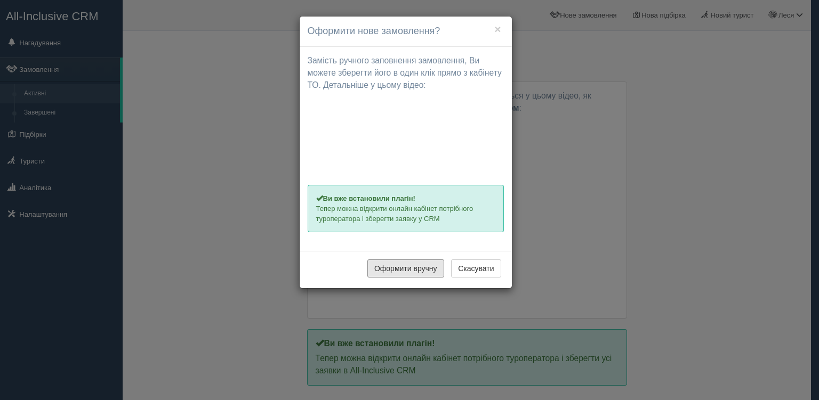
click at [423, 268] on button "Оформити вручну" at bounding box center [405, 269] width 77 height 18
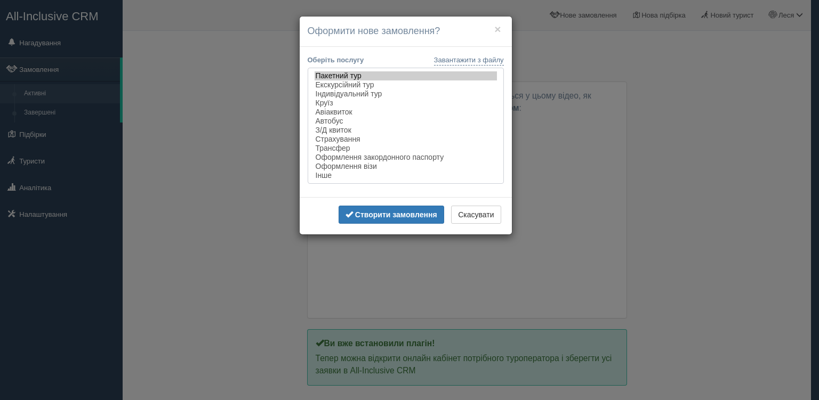
click at [358, 75] on option "Пакетний тур" at bounding box center [405, 75] width 182 height 9
click at [403, 212] on button "Створити замовлення" at bounding box center [391, 215] width 106 height 18
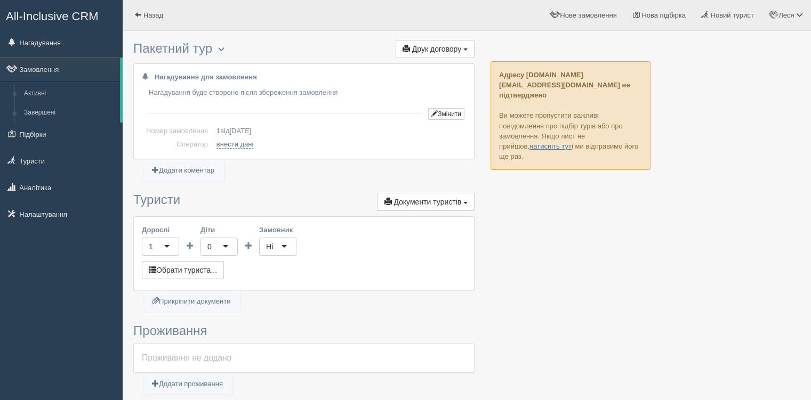
scroll to position [53, 0]
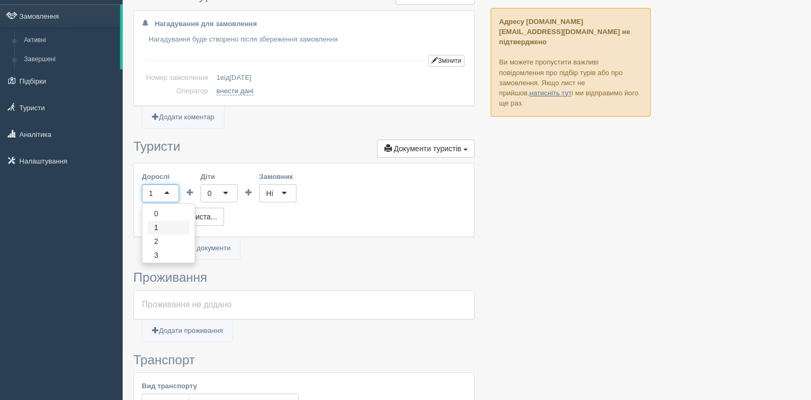
click at [166, 189] on div "1" at bounding box center [160, 193] width 37 height 18
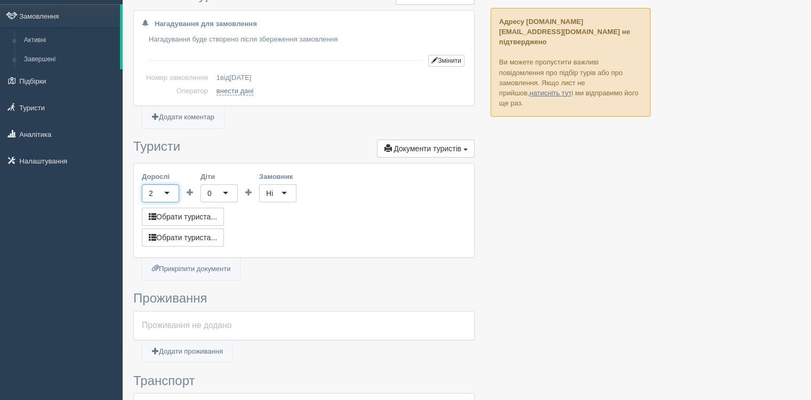
scroll to position [0, 0]
click at [294, 190] on div "Ні" at bounding box center [277, 193] width 37 height 18
click at [290, 189] on div "Ні" at bounding box center [277, 193] width 37 height 18
click at [239, 225] on div "Обрати туриста..." at bounding box center [304, 218] width 324 height 21
click at [213, 218] on button "Обрати туриста..." at bounding box center [183, 217] width 82 height 18
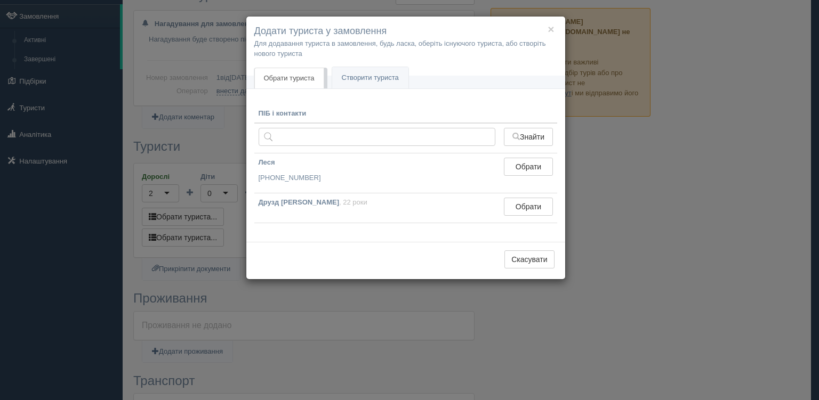
click at [322, 200] on b "Друзд Леся Михайлівна" at bounding box center [298, 202] width 80 height 8
click at [531, 206] on button "Обрати" at bounding box center [528, 207] width 48 height 18
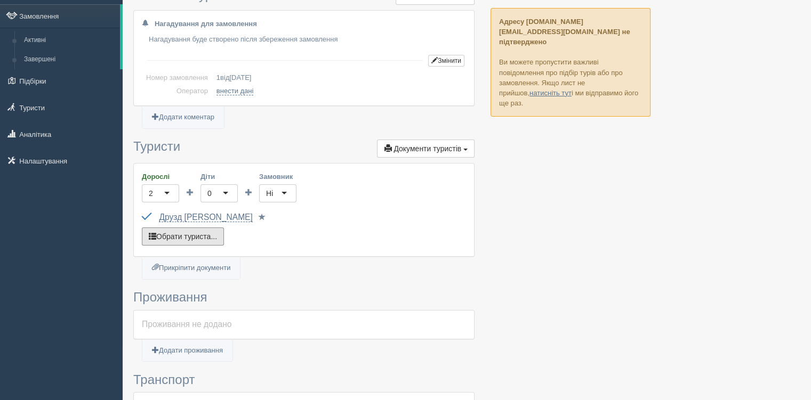
click at [203, 238] on button "Обрати туриста..." at bounding box center [183, 237] width 82 height 18
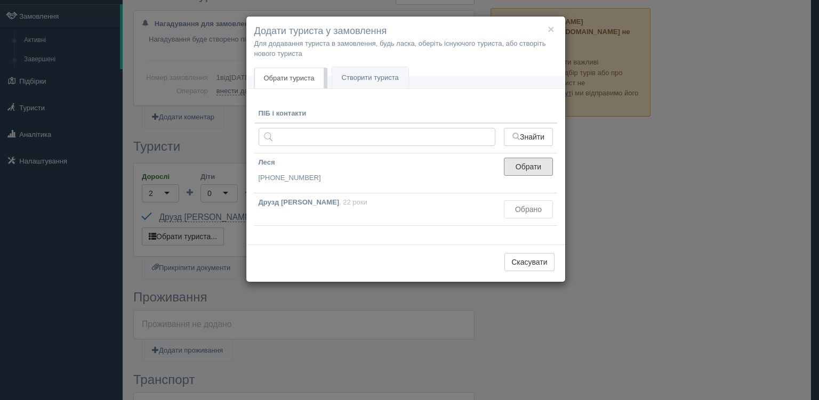
click at [519, 169] on button "Обрати" at bounding box center [528, 167] width 48 height 18
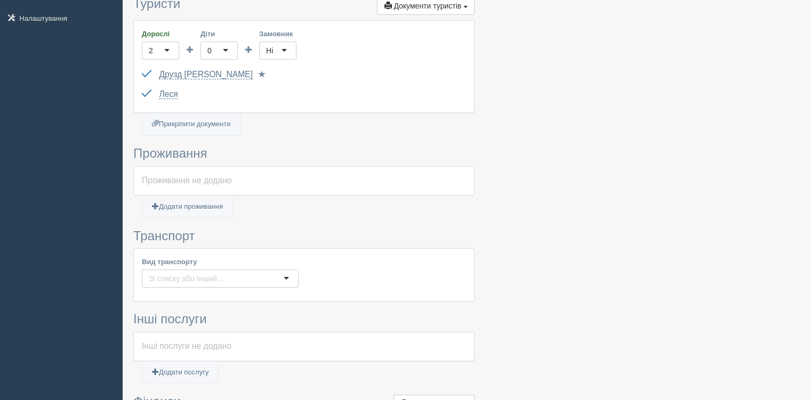
scroll to position [213, 0]
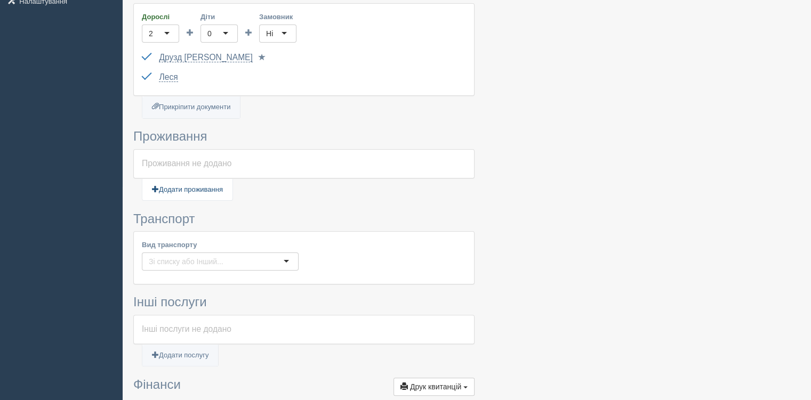
click at [202, 189] on link "Додати проживання" at bounding box center [187, 190] width 90 height 22
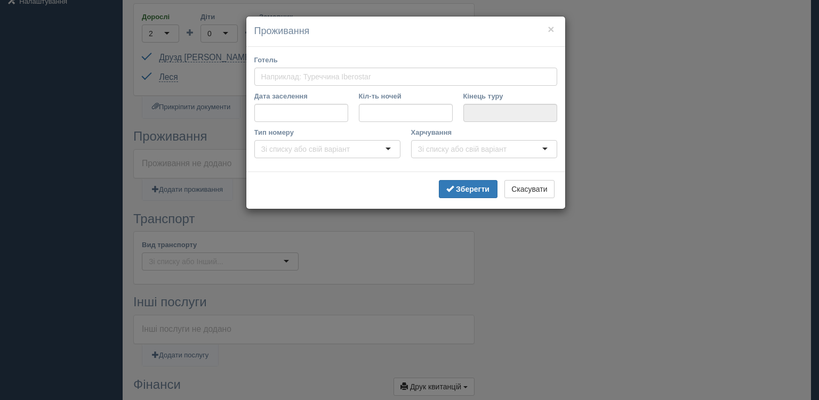
click at [299, 78] on input "Готель" at bounding box center [318, 76] width 114 height 11
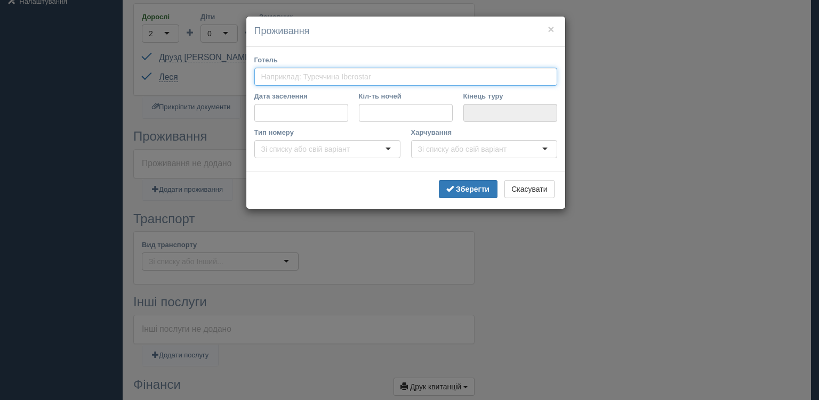
click at [374, 71] on input "Готель" at bounding box center [318, 76] width 114 height 11
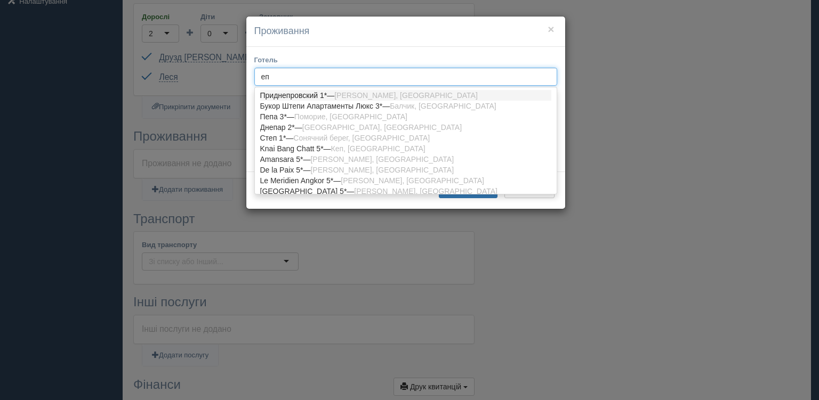
type input "епо"
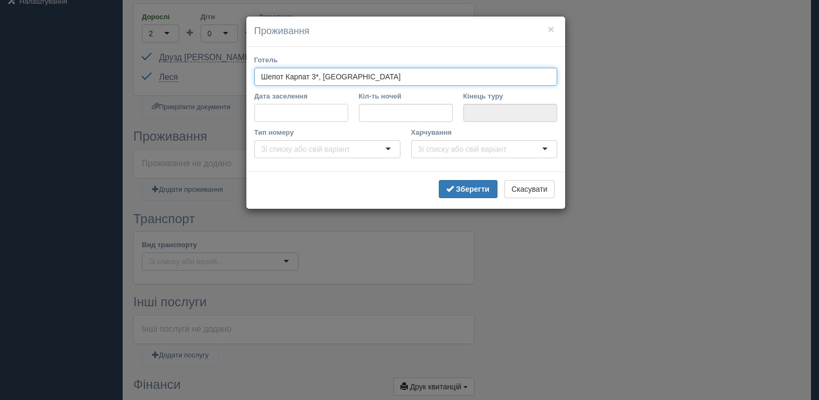
click at [273, 116] on input "Дата заселення" at bounding box center [301, 113] width 94 height 18
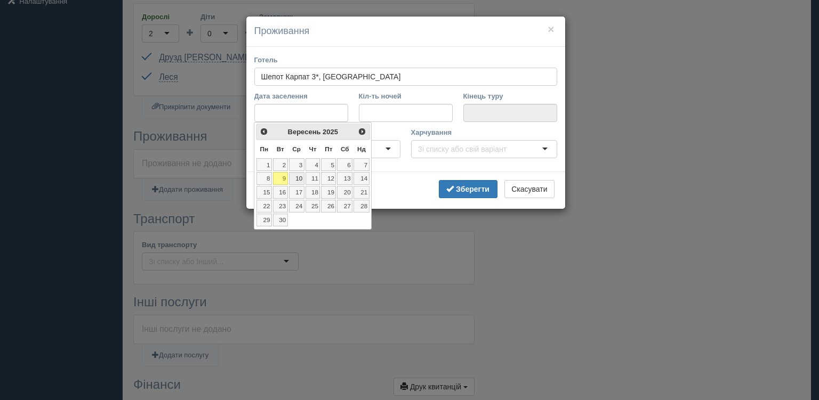
click at [298, 179] on link "10" at bounding box center [296, 178] width 15 height 13
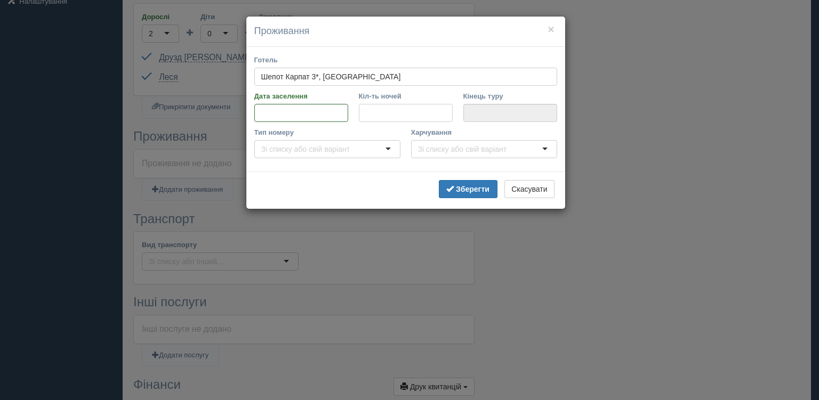
click at [379, 110] on input "Кіл-ть ночей" at bounding box center [406, 113] width 94 height 18
type input "7"
type input "17.09.2025"
type input "7"
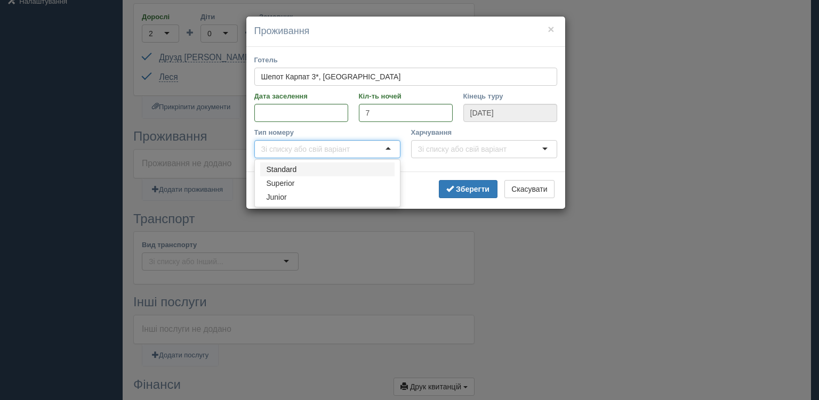
click at [368, 150] on div at bounding box center [327, 149] width 146 height 18
click at [435, 149] on input "Харчування" at bounding box center [464, 149] width 93 height 11
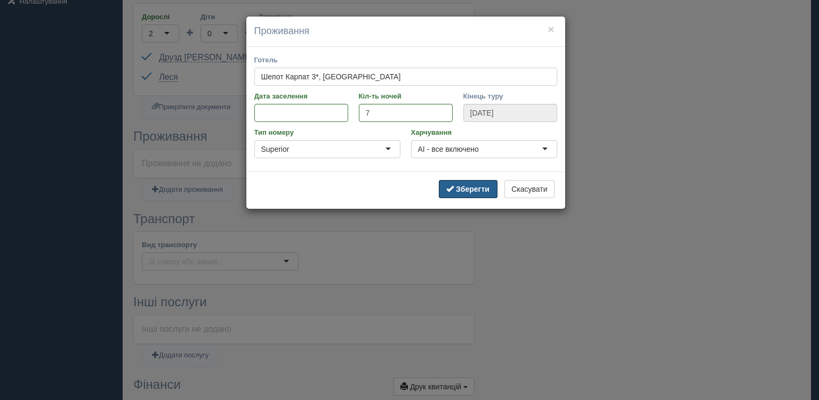
click at [454, 190] on button "Зберегти" at bounding box center [468, 189] width 59 height 18
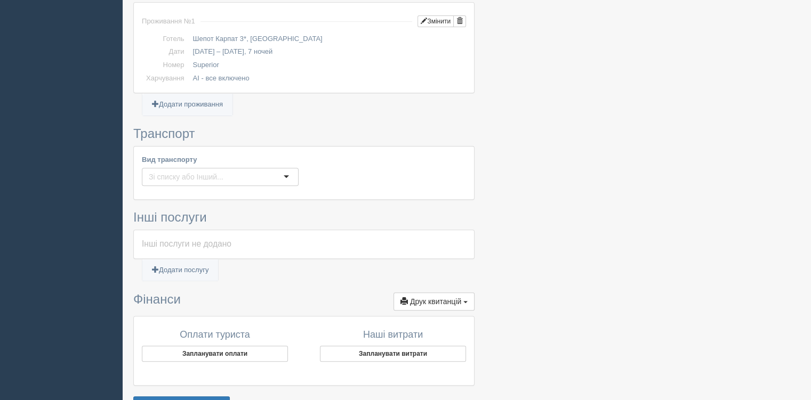
scroll to position [373, 0]
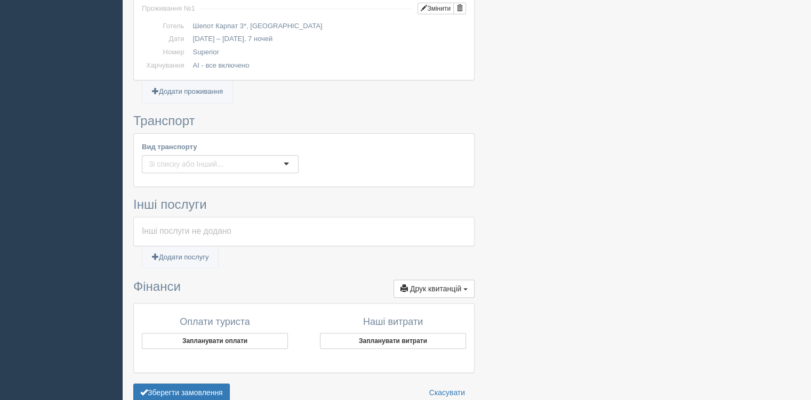
click at [222, 161] on input "Вид транспорту" at bounding box center [188, 164] width 79 height 11
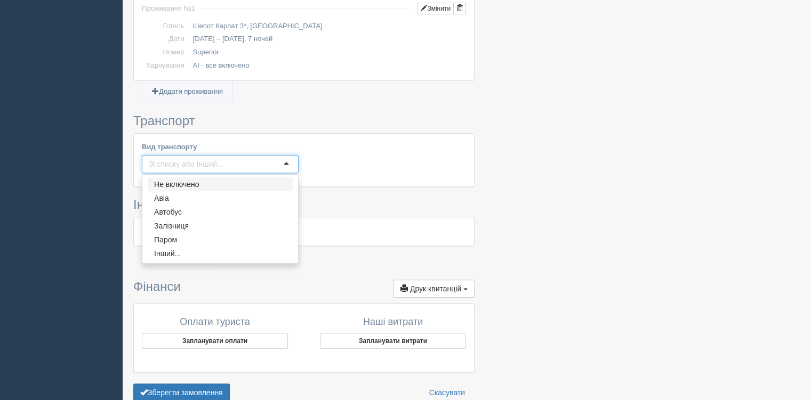
click at [111, 159] on div "All-Inclusive CRM Нагадування Замовлення Активні Завершені" at bounding box center [405, 40] width 811 height 826
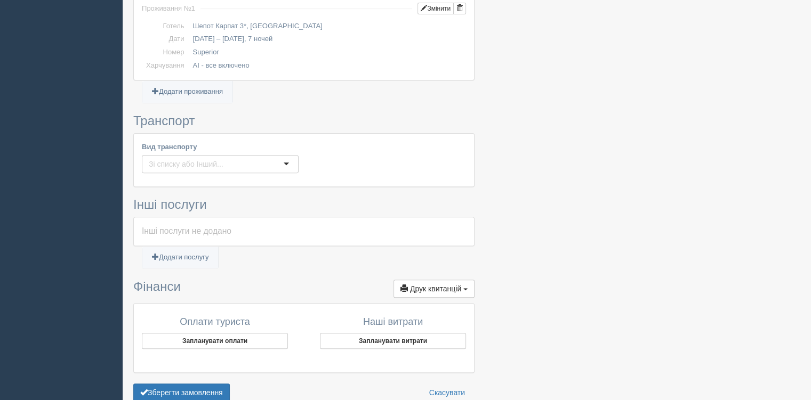
click at [216, 166] on input "Вид транспорту" at bounding box center [188, 164] width 79 height 11
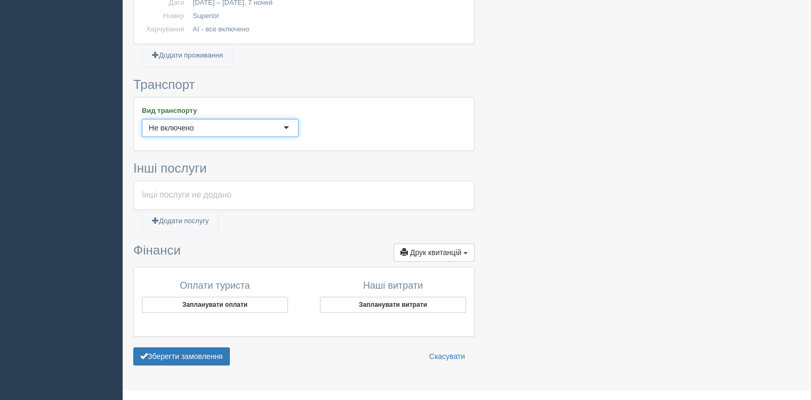
scroll to position [425, 0]
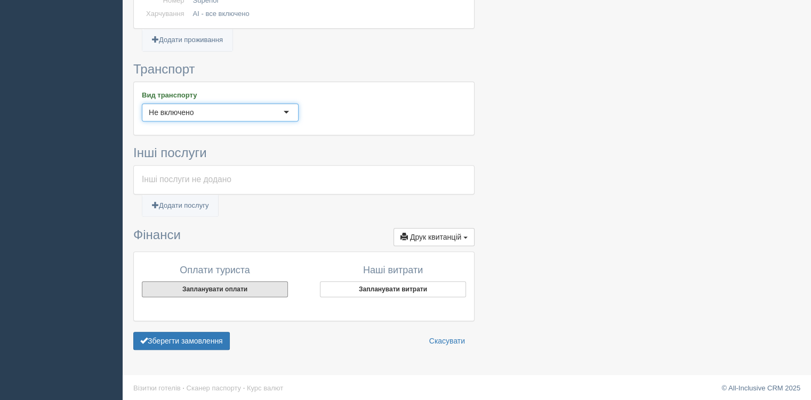
click at [249, 287] on button "Запланувати оплати" at bounding box center [215, 289] width 146 height 16
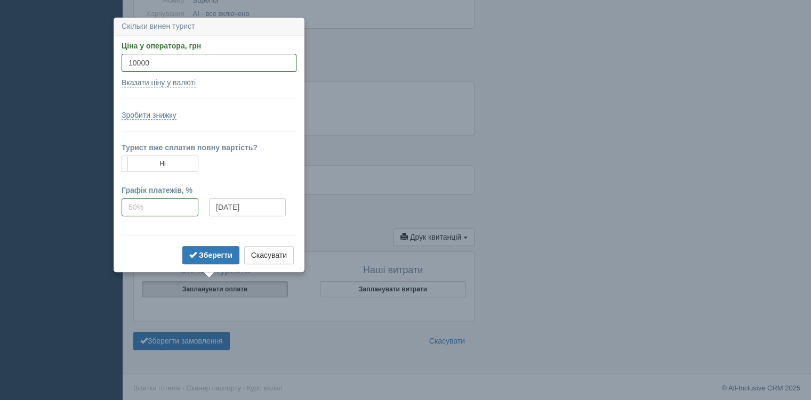
type input "10000"
click at [204, 253] on b "Зберегти" at bounding box center [216, 255] width 34 height 9
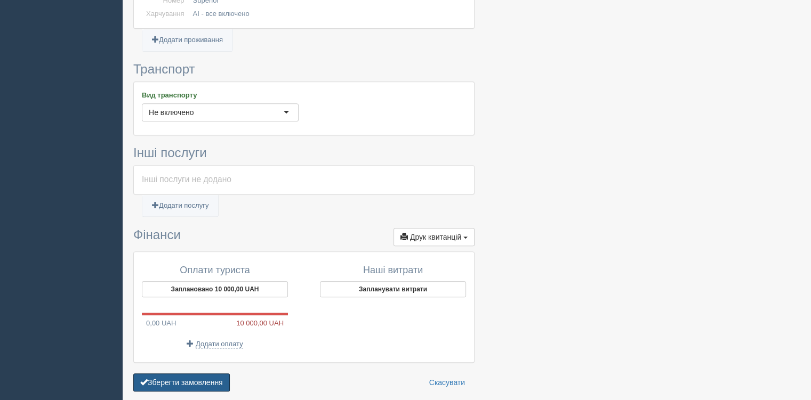
click at [200, 379] on button "Зберегти замовлення" at bounding box center [181, 383] width 96 height 18
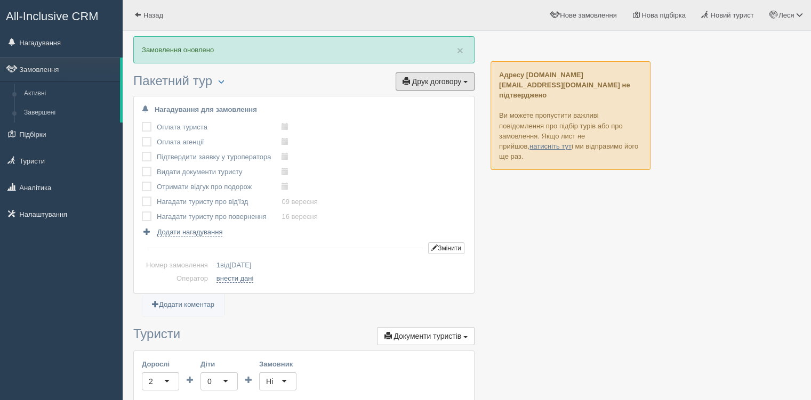
click at [428, 85] on span "Друк договору" at bounding box center [436, 81] width 49 height 9
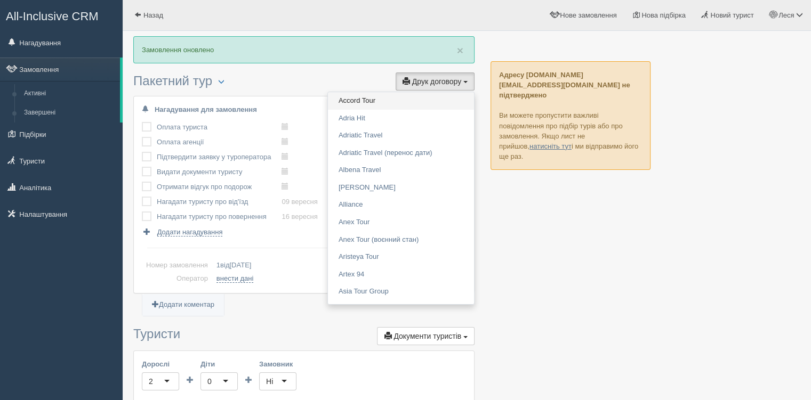
click at [402, 101] on link "Accord Tour" at bounding box center [401, 101] width 146 height 18
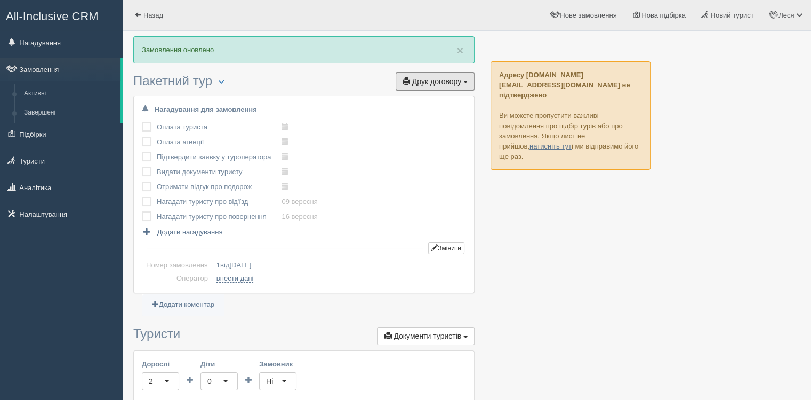
click at [438, 77] on span "Друк договору" at bounding box center [436, 81] width 49 height 9
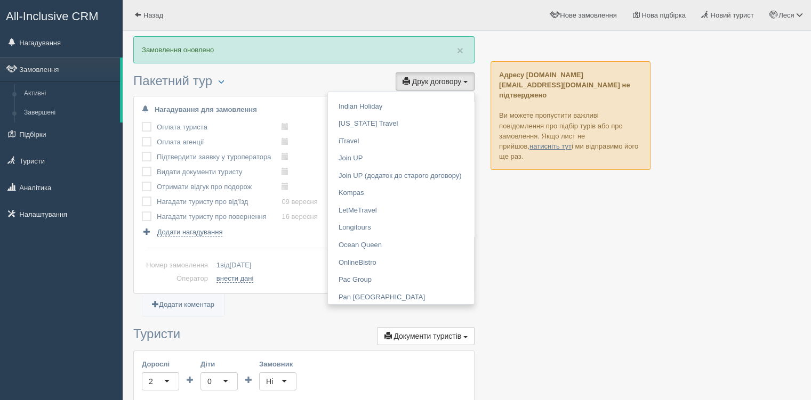
scroll to position [533, 0]
click at [386, 158] on link "Join UP" at bounding box center [401, 158] width 146 height 18
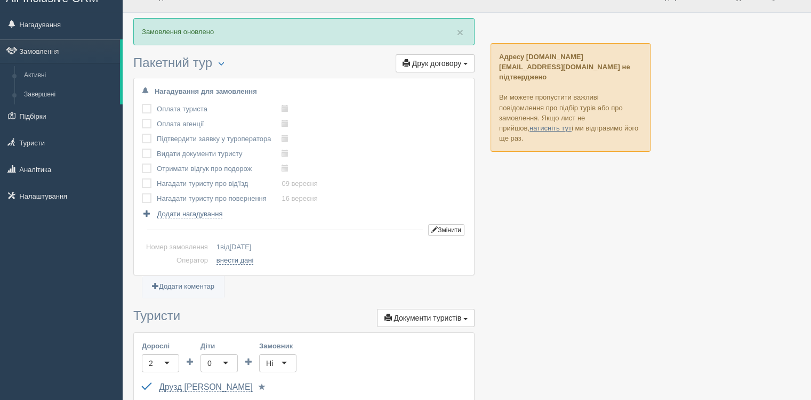
scroll to position [0, 0]
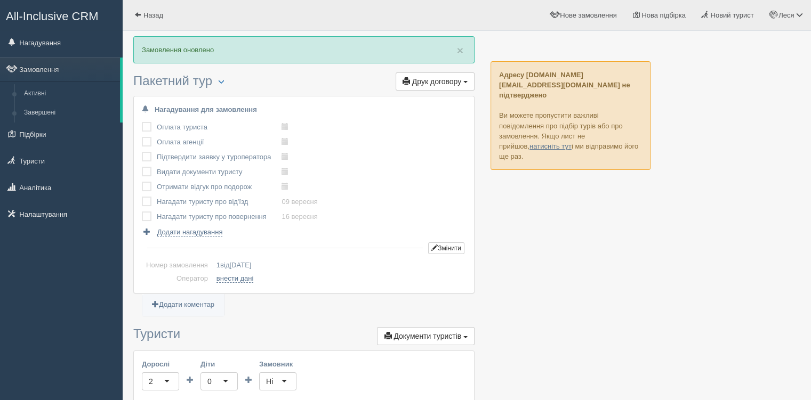
click at [48, 190] on link "Аналітика" at bounding box center [61, 187] width 123 height 23
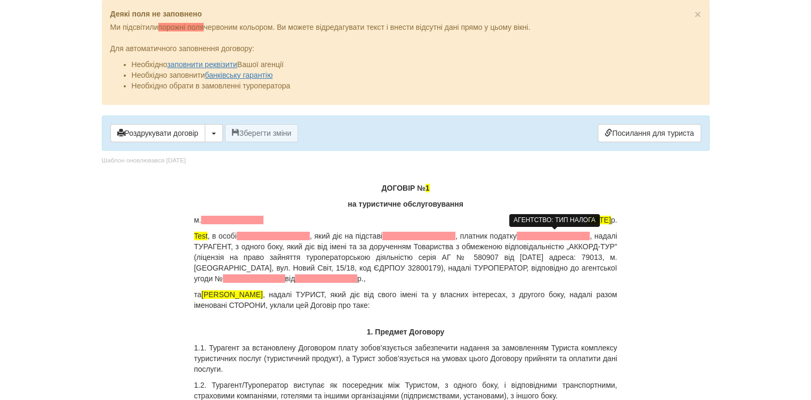
click at [565, 238] on span at bounding box center [552, 236] width 73 height 9
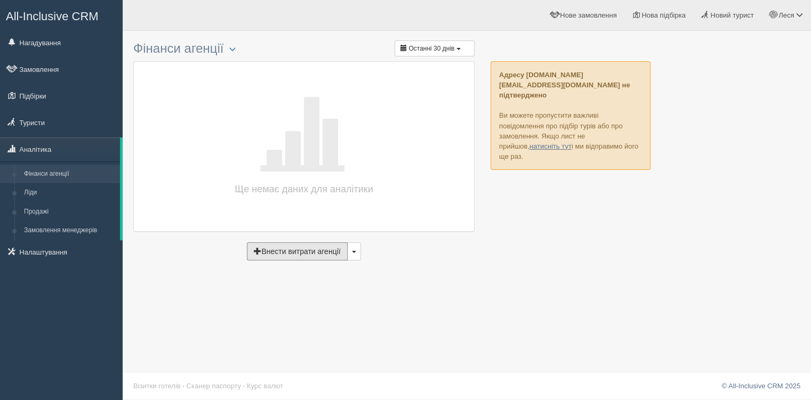
click at [284, 255] on button "Внести витрати агенції" at bounding box center [297, 251] width 100 height 18
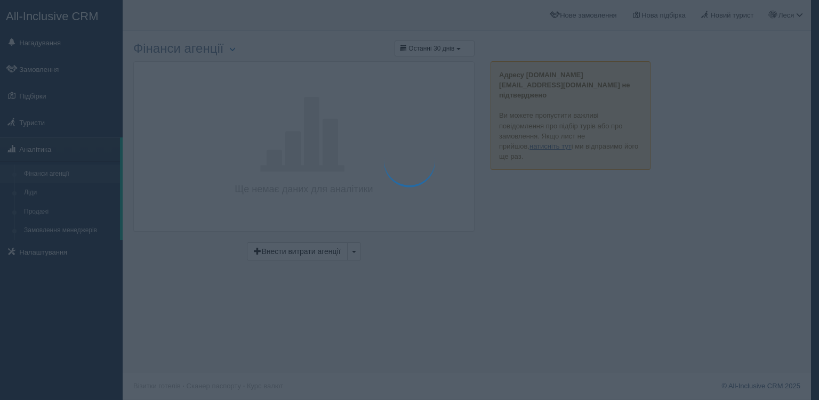
type input "[DATE]"
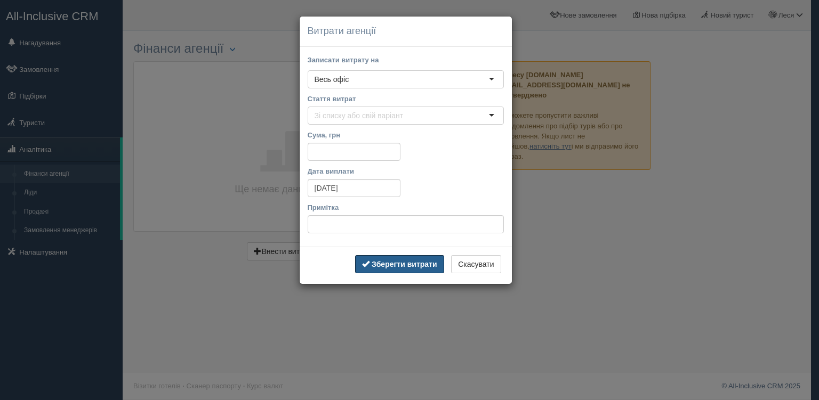
click at [419, 266] on b "Зберегти витрати" at bounding box center [404, 264] width 66 height 9
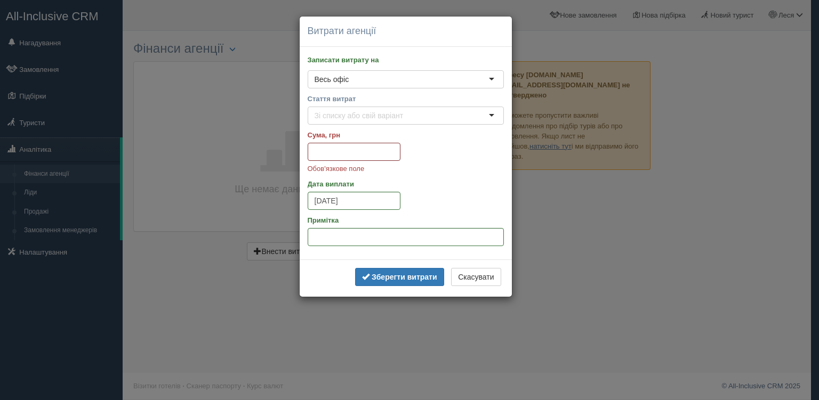
click at [354, 155] on input "Сума, грн" at bounding box center [354, 152] width 93 height 18
type input "8899"
click at [425, 273] on b "Зберегти витрати" at bounding box center [404, 277] width 66 height 9
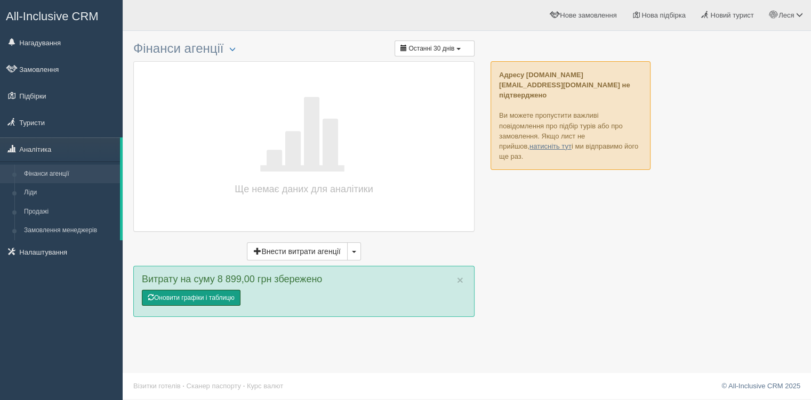
click at [226, 297] on link "Оновити графіки і таблицю" at bounding box center [191, 298] width 99 height 16
